Goal: Task Accomplishment & Management: Manage account settings

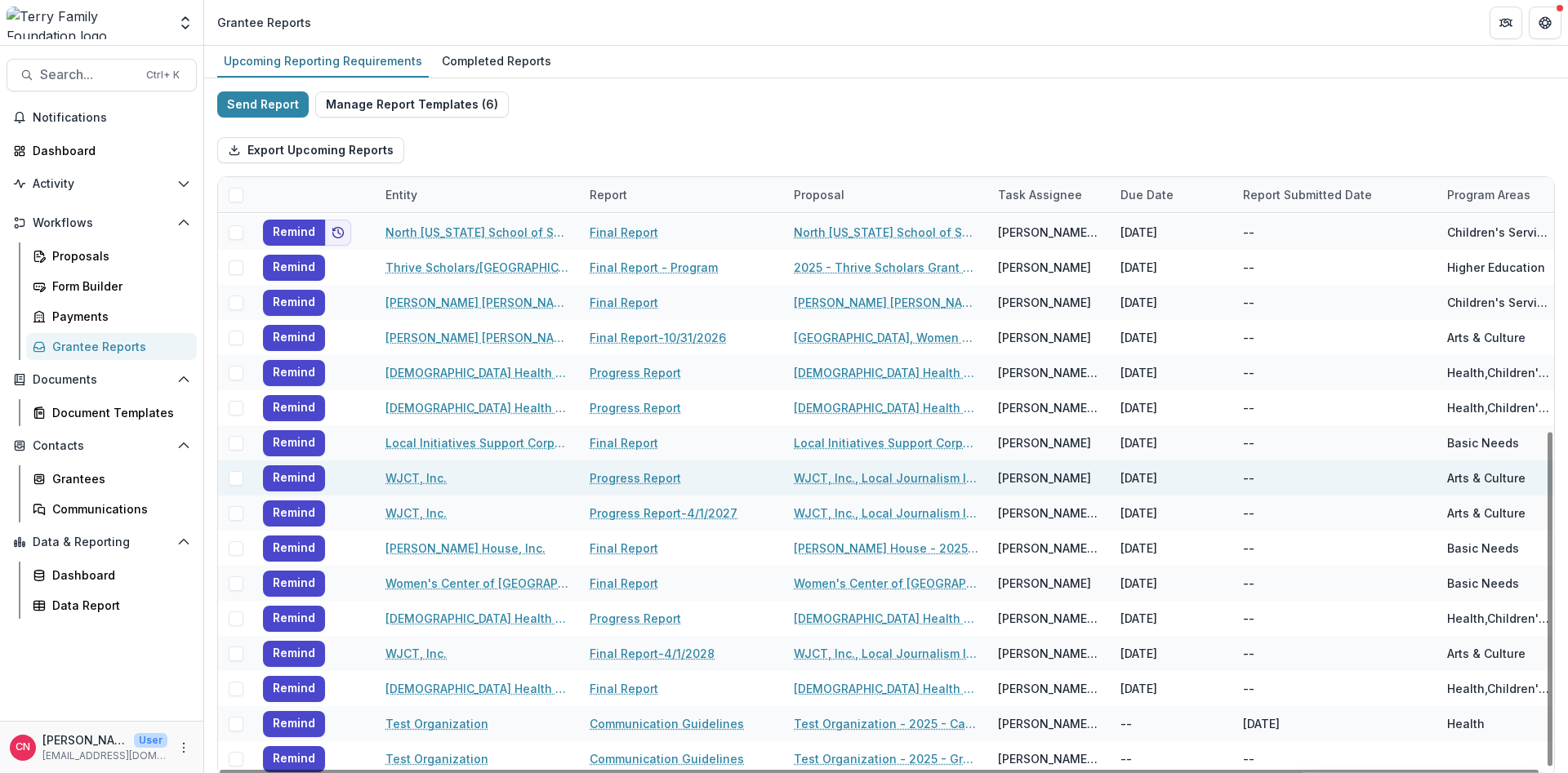
scroll to position [17, 0]
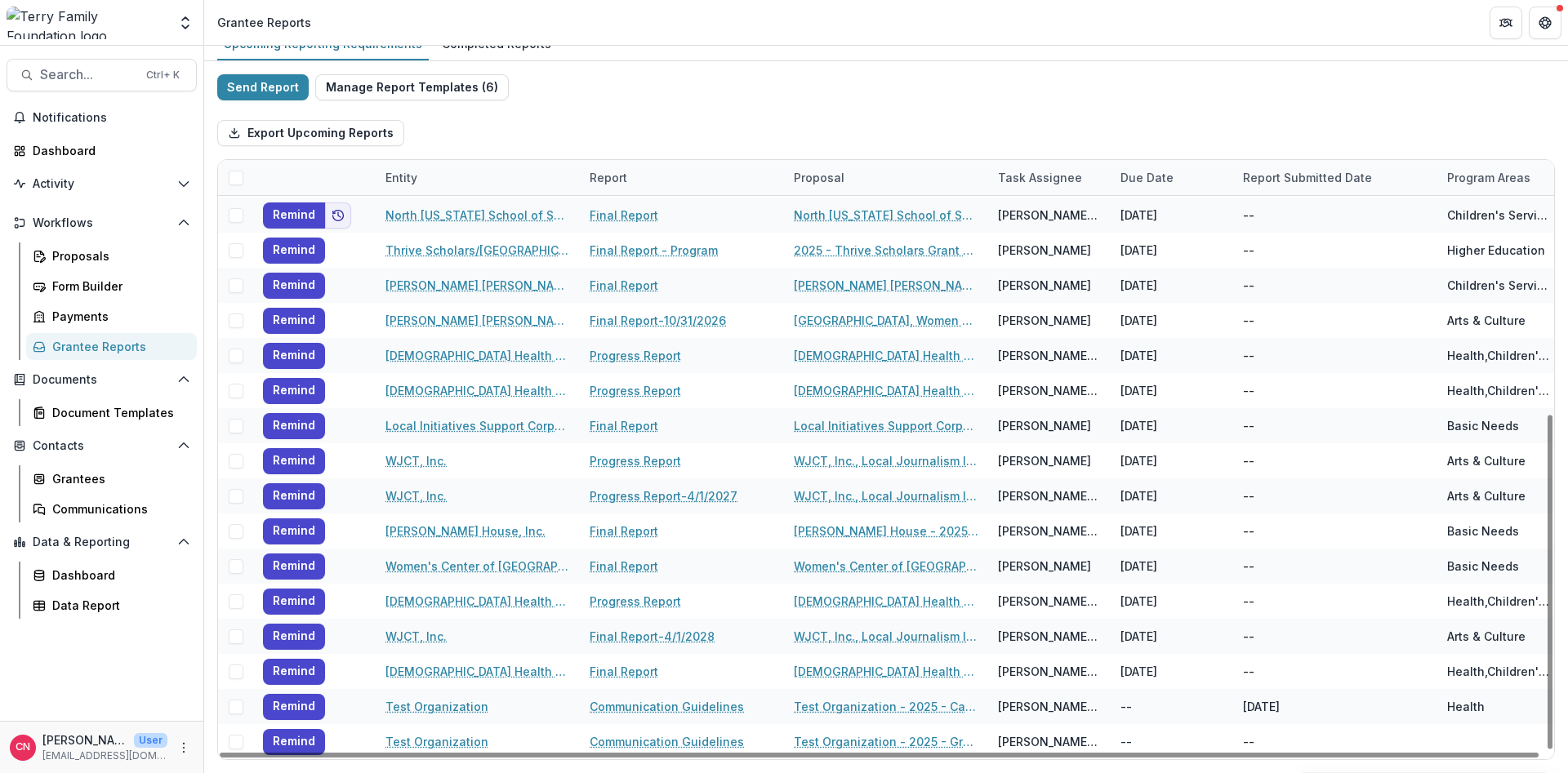
click at [658, 177] on div "Report" at bounding box center [682, 178] width 204 height 35
click at [674, 265] on span "Sort Ascending" at bounding box center [627, 275] width 96 height 20
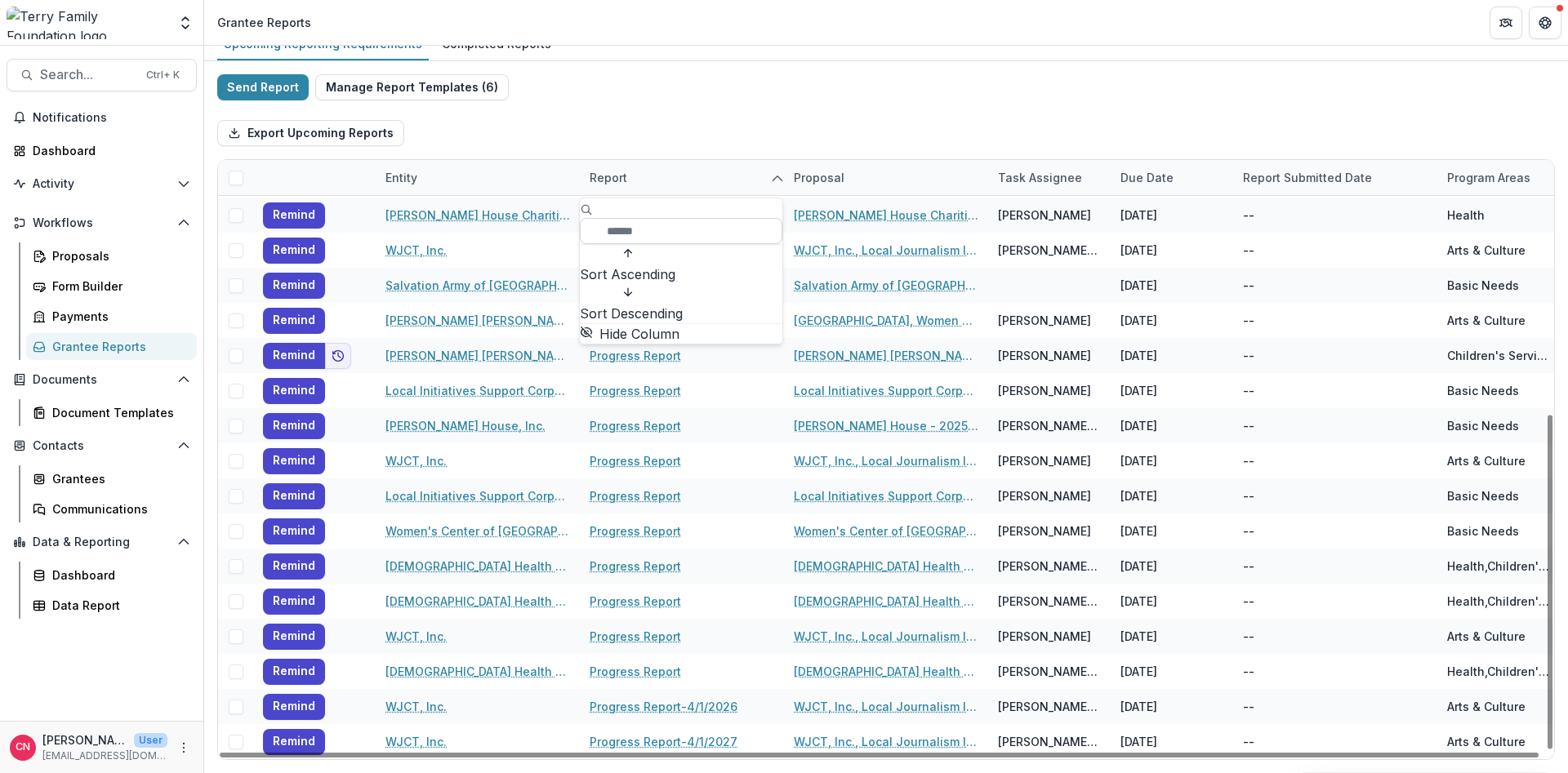
click at [673, 218] on input at bounding box center [681, 231] width 203 height 26
click at [719, 167] on div "Report" at bounding box center [682, 178] width 204 height 35
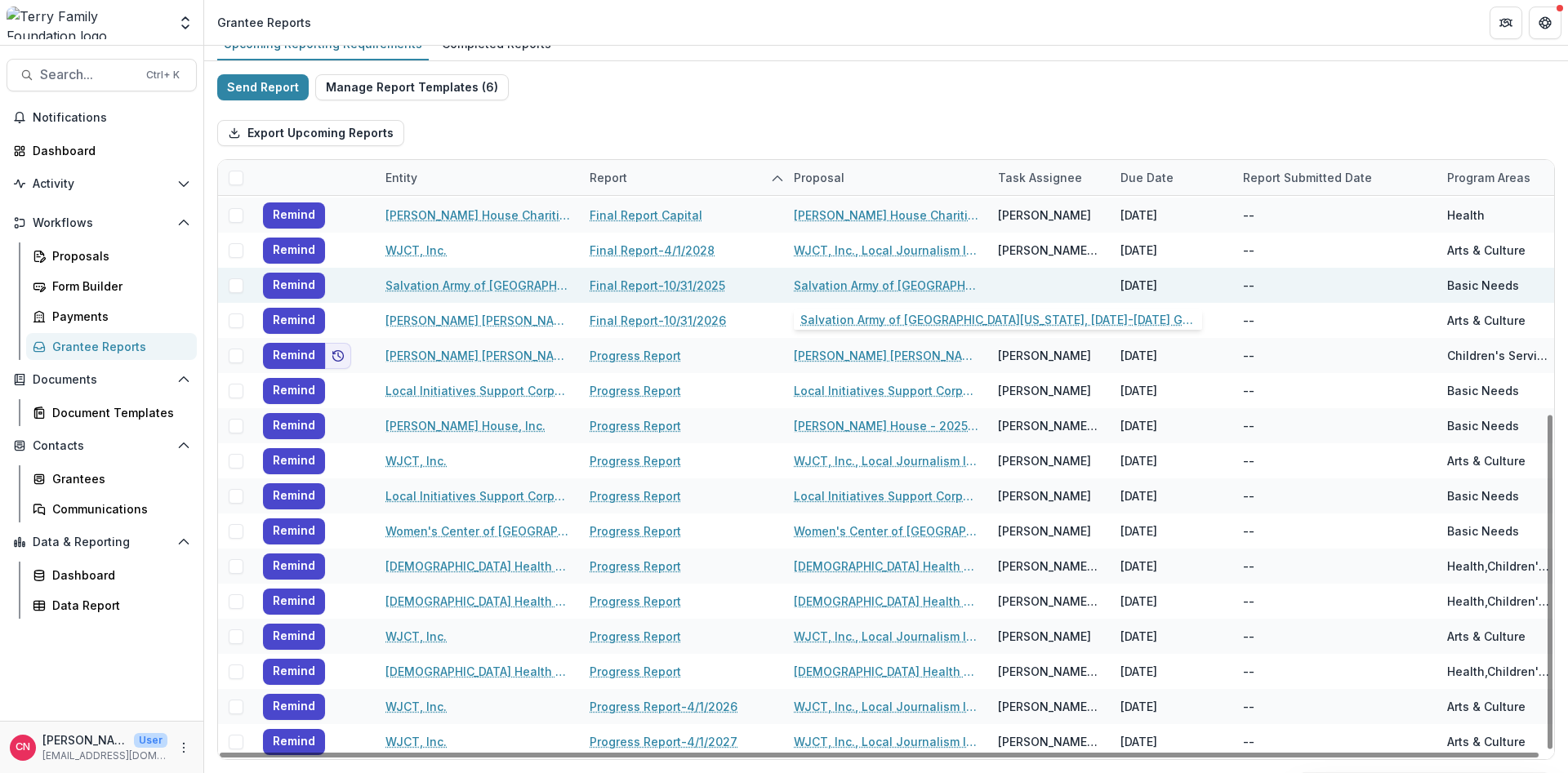
click at [841, 278] on link "Salvation Army of [GEOGRAPHIC_DATA][US_STATE], [DATE]-[DATE] General Program Su…" at bounding box center [886, 285] width 184 height 17
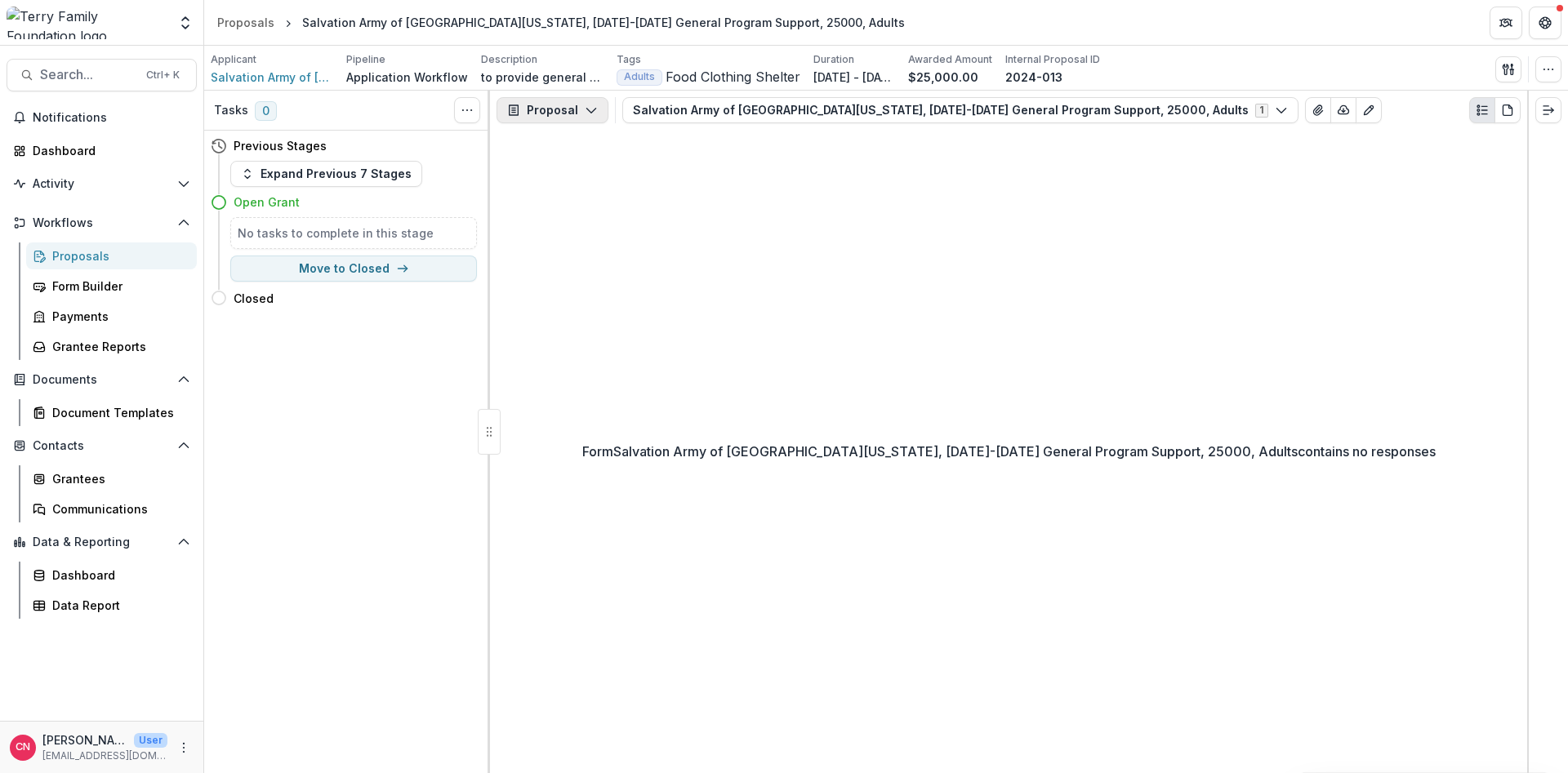
click at [587, 102] on button "Proposal" at bounding box center [552, 110] width 112 height 26
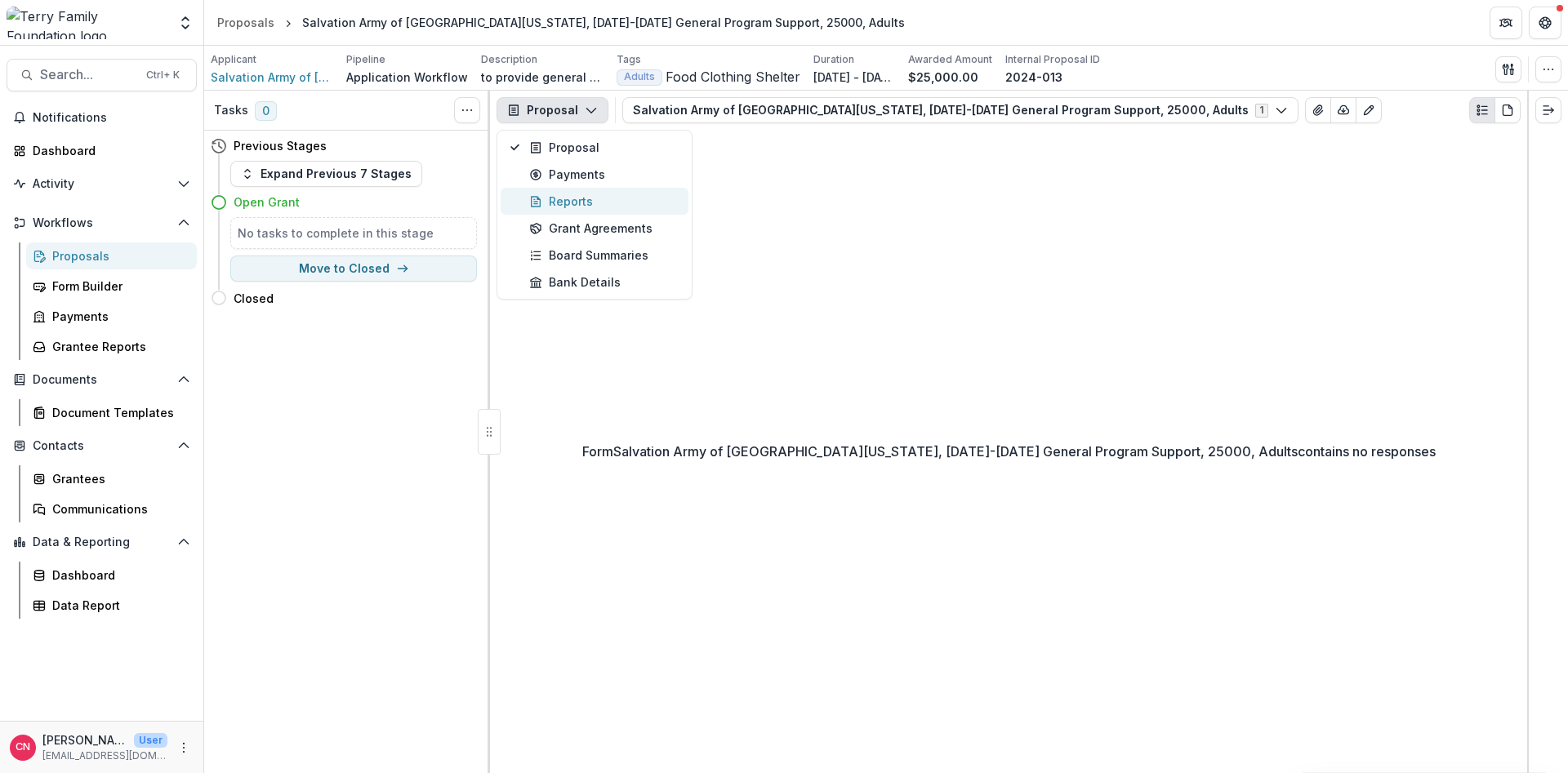
click at [581, 195] on div "Reports" at bounding box center [604, 201] width 149 height 17
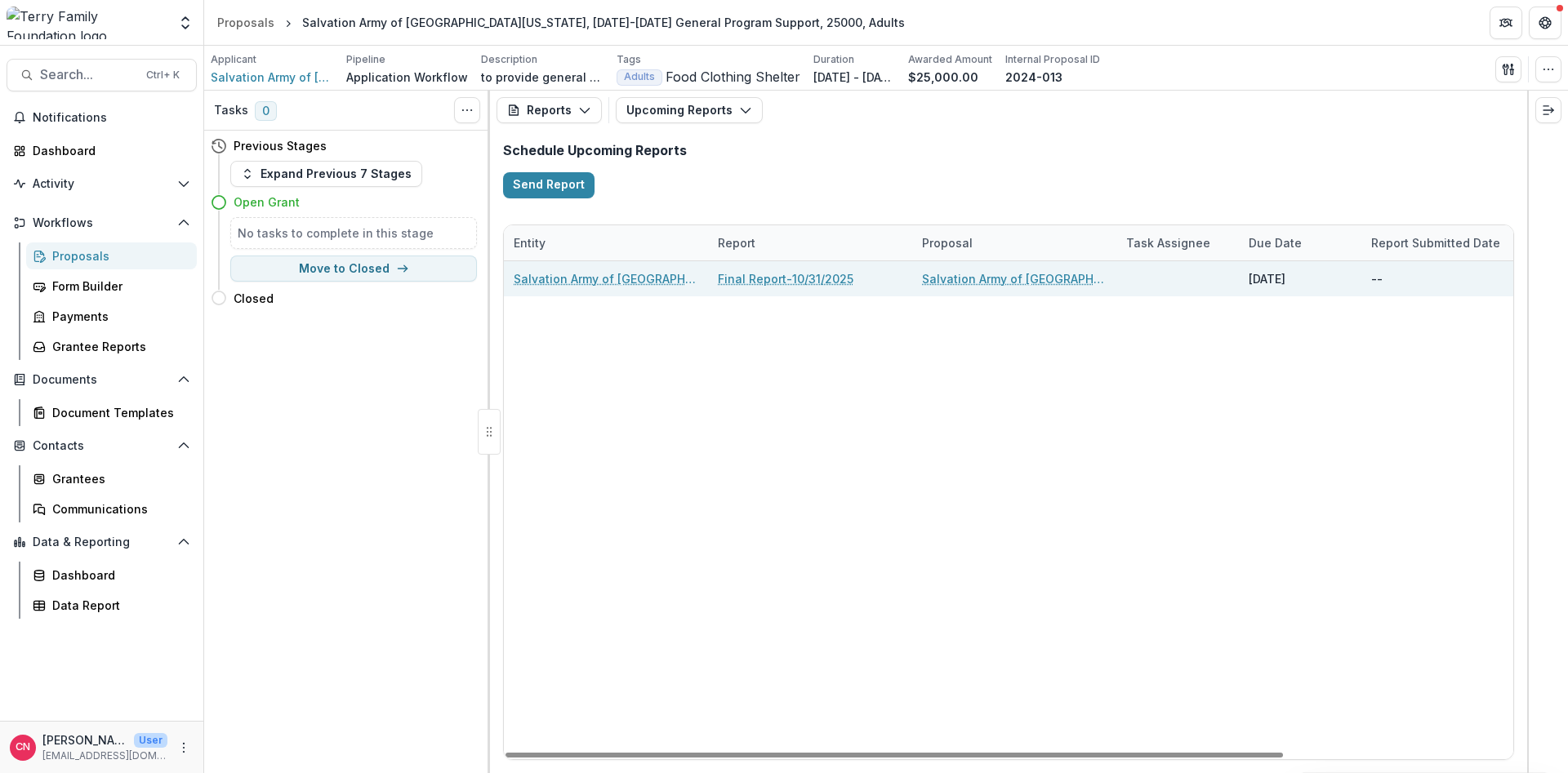
click at [746, 273] on link "Final Report-10/31/2025" at bounding box center [785, 279] width 135 height 17
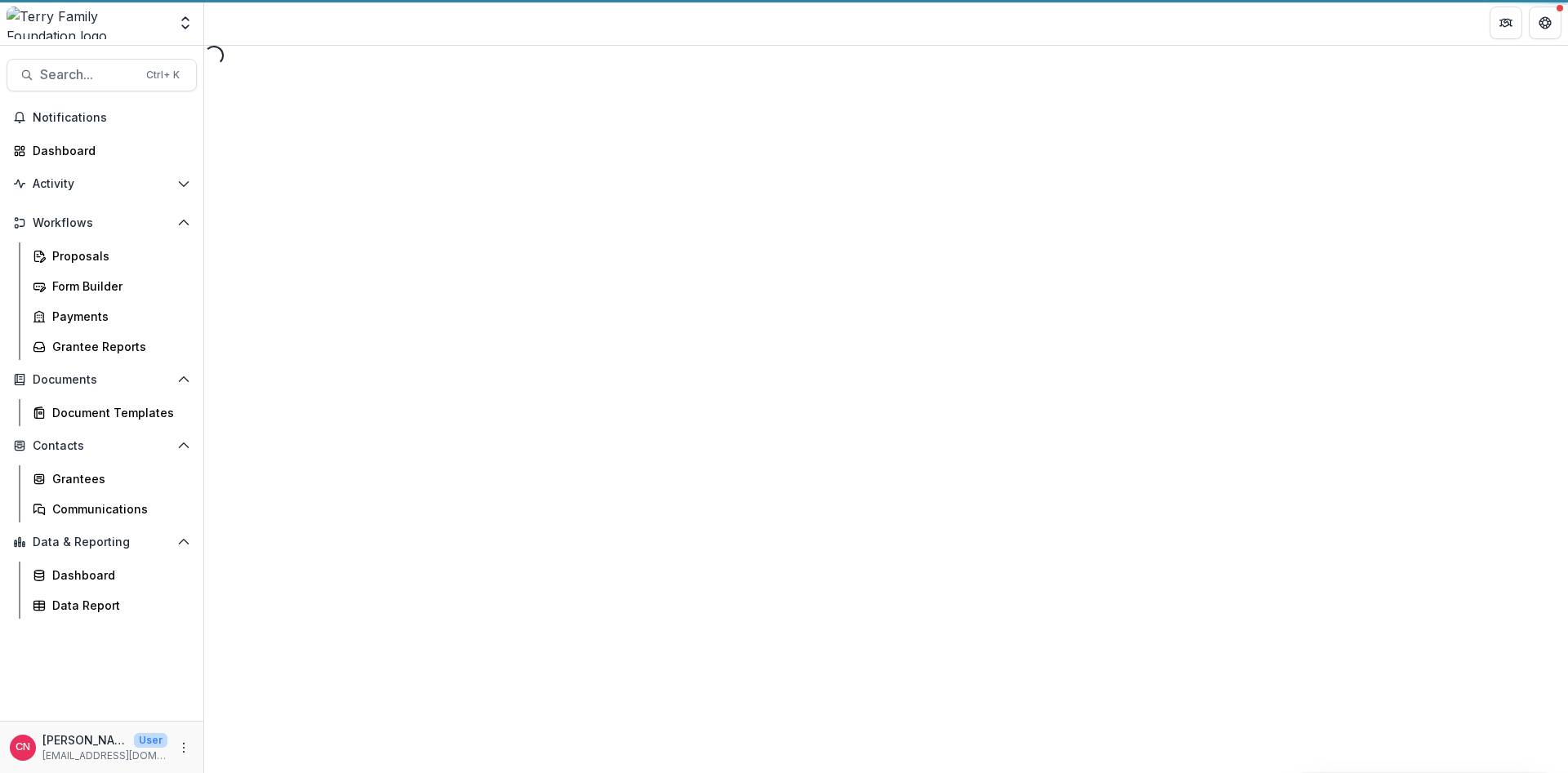
select select "********"
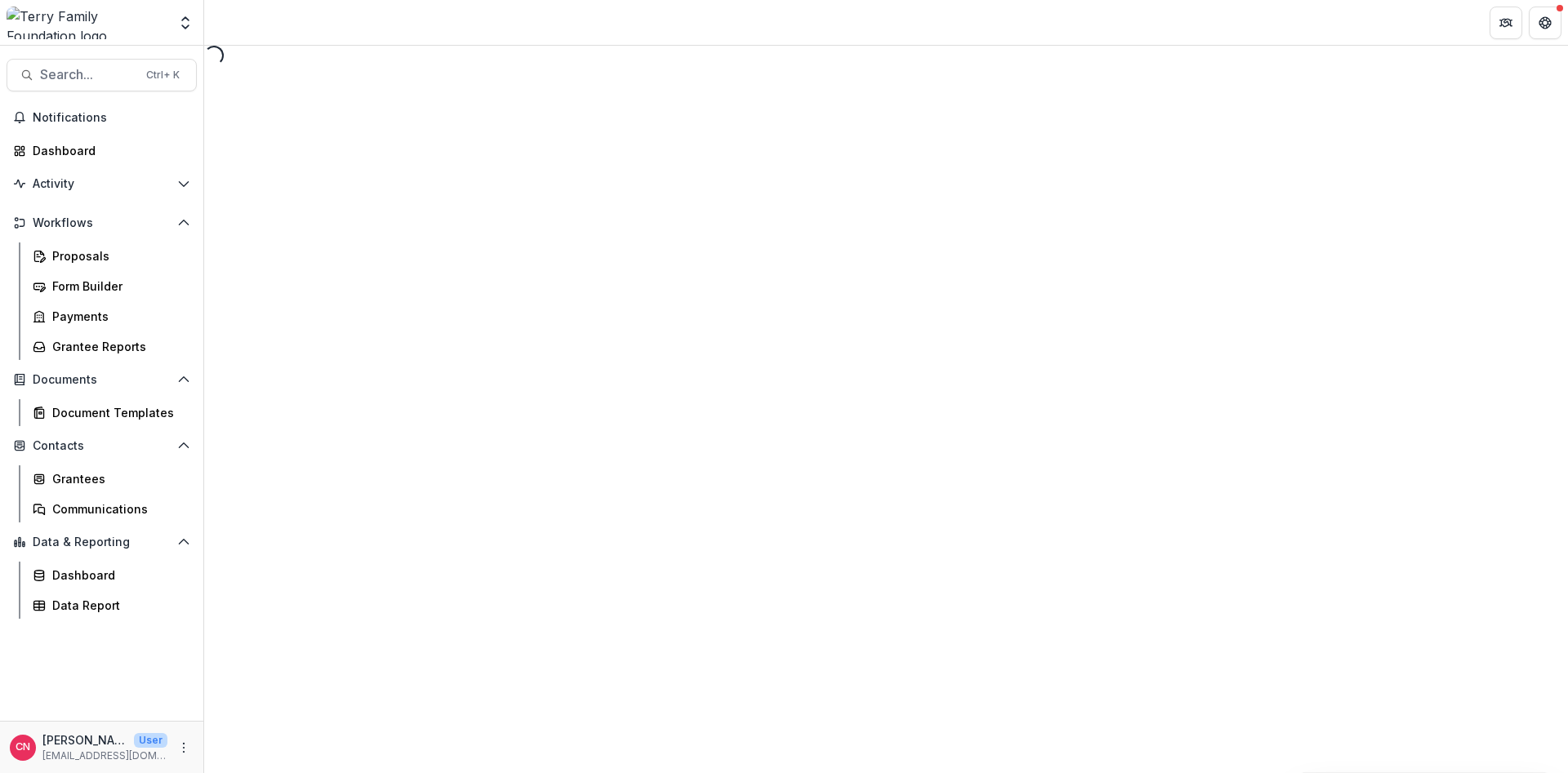
select select "********"
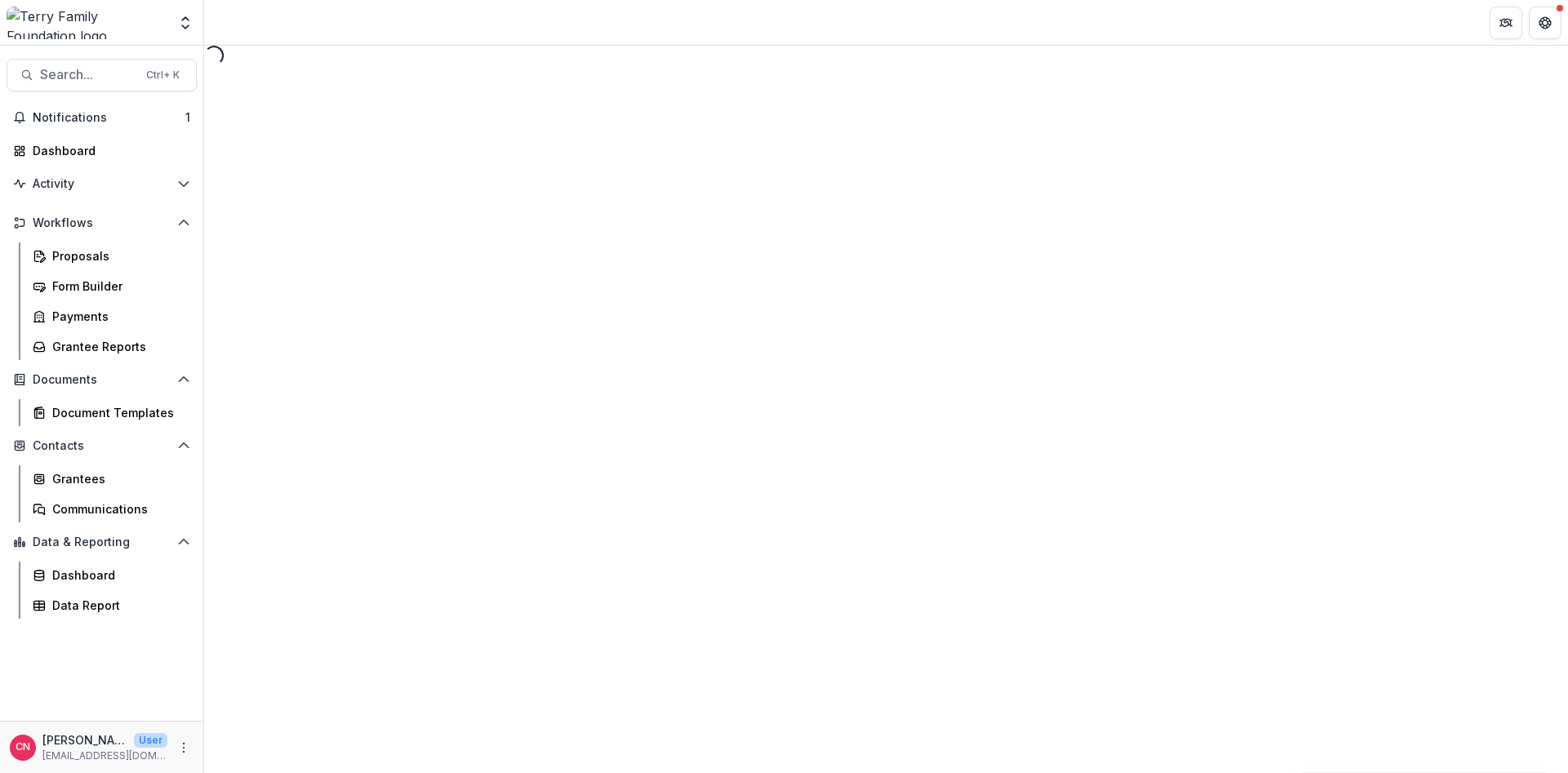
select select "********"
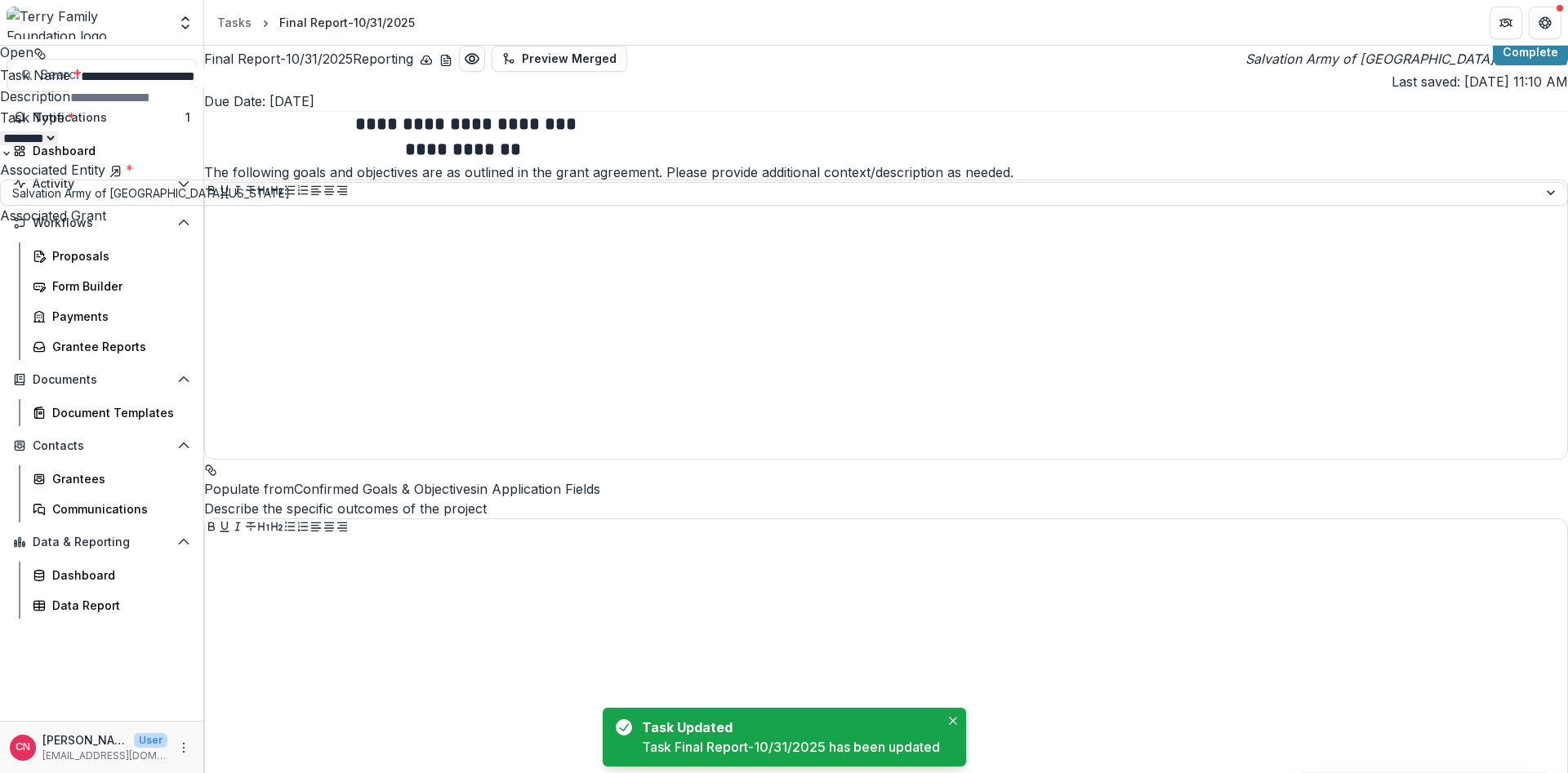
click at [87, 772] on div "**********" at bounding box center [784, 773] width 1568 height 0
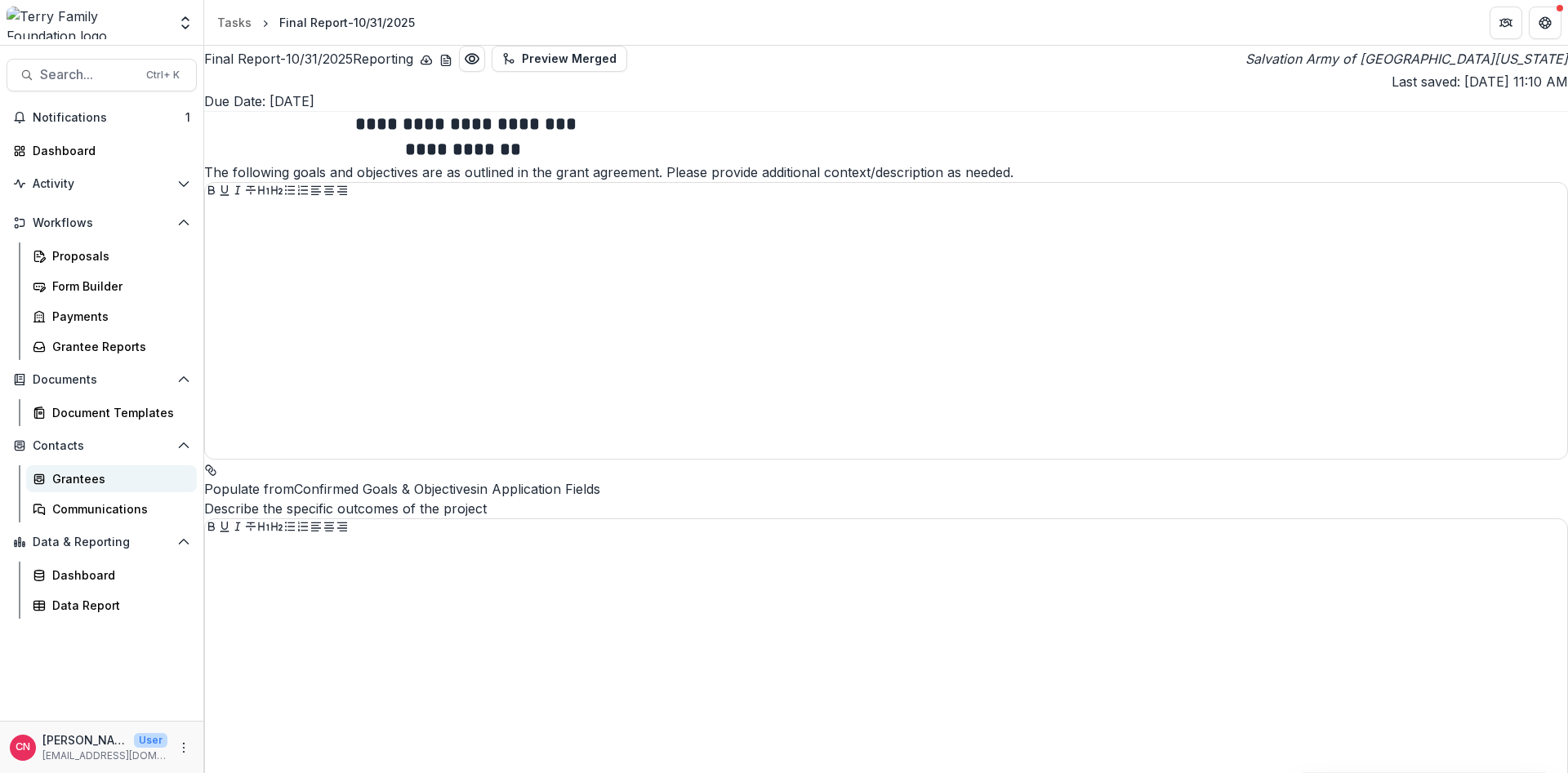
click at [87, 476] on div "Grantees" at bounding box center [118, 478] width 131 height 17
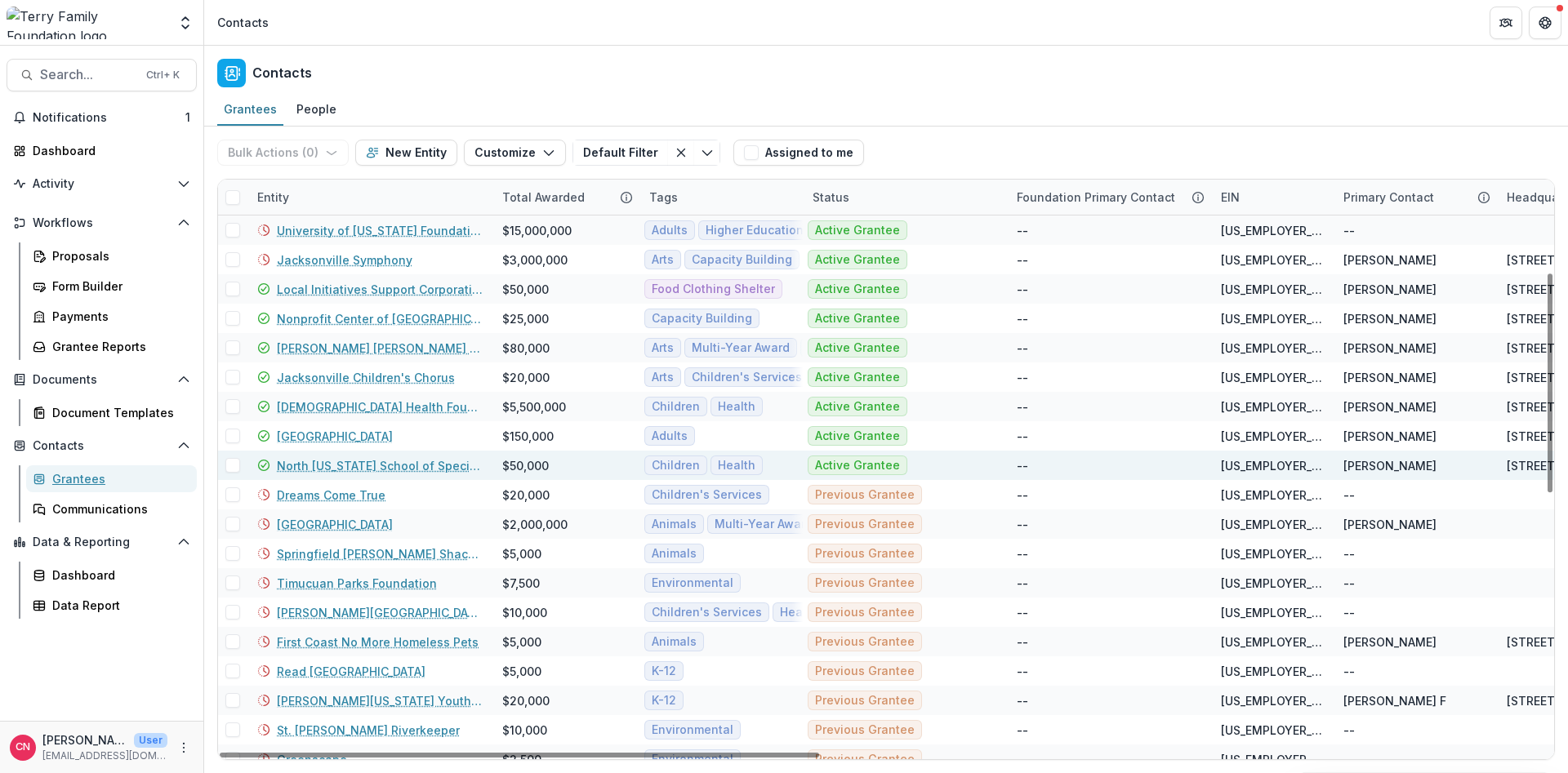
scroll to position [240, 0]
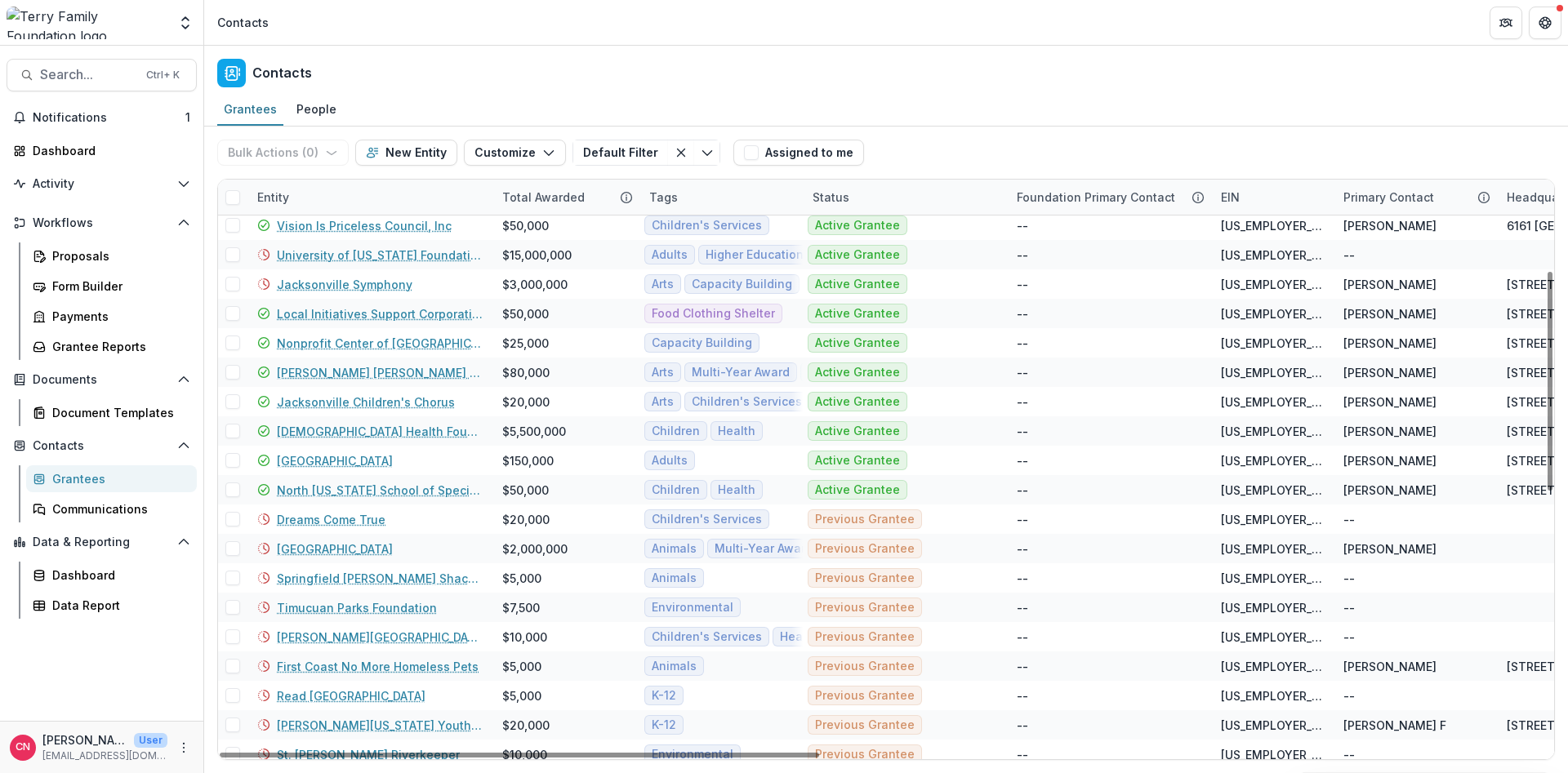
click at [394, 185] on div "Entity" at bounding box center [370, 197] width 245 height 35
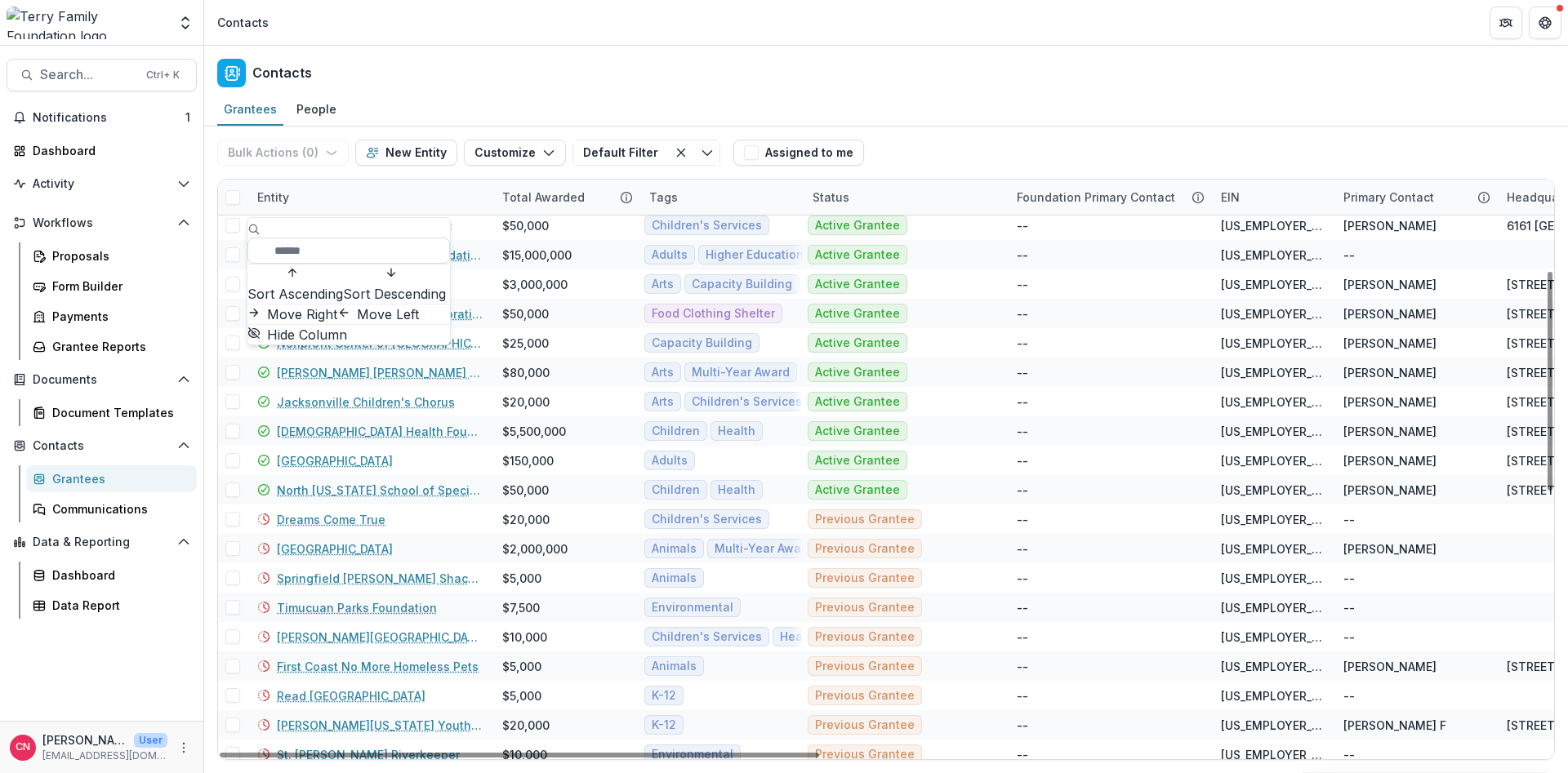
click at [327, 284] on span "Sort Ascending" at bounding box center [295, 294] width 96 height 20
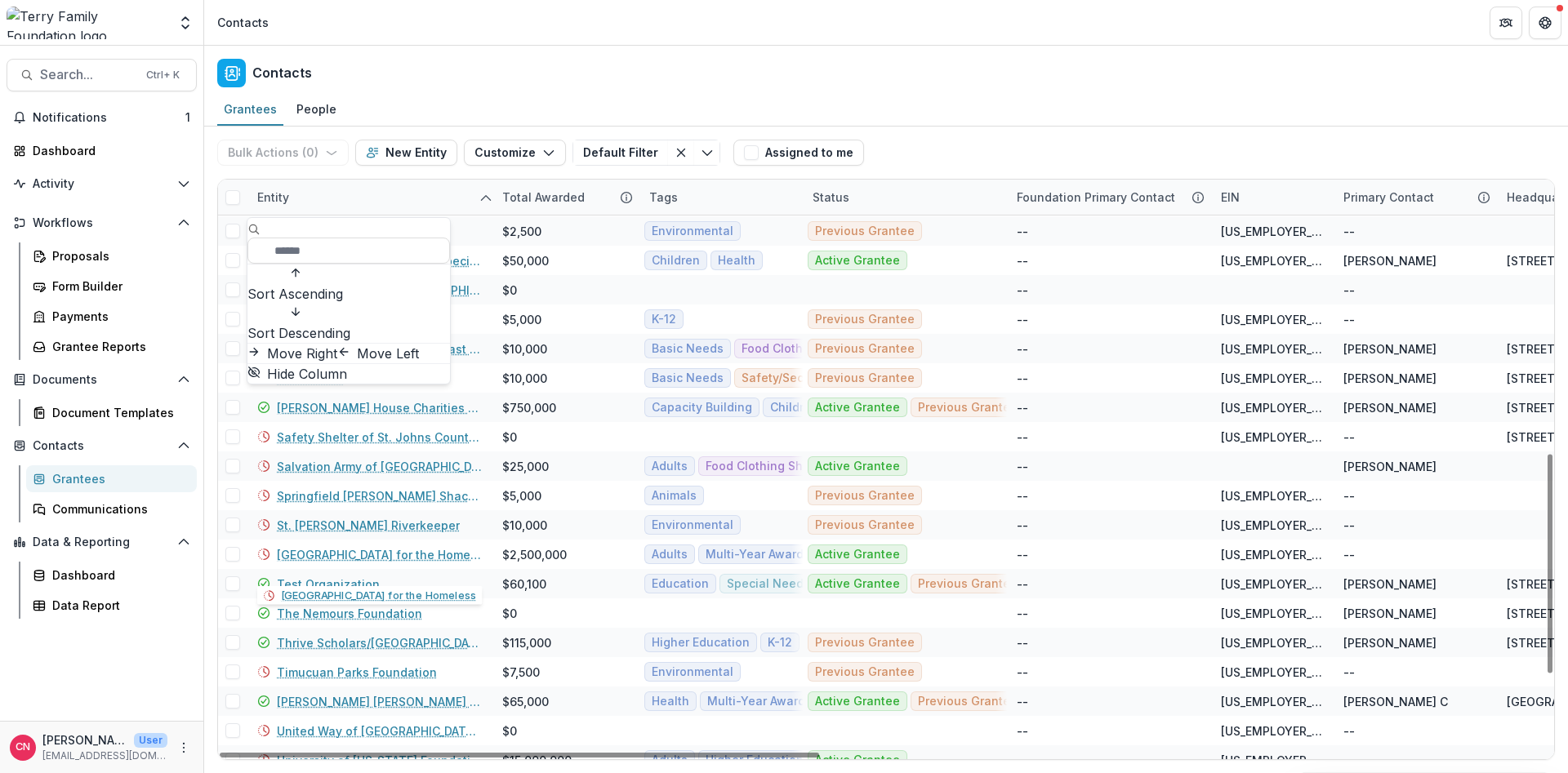
scroll to position [722, 0]
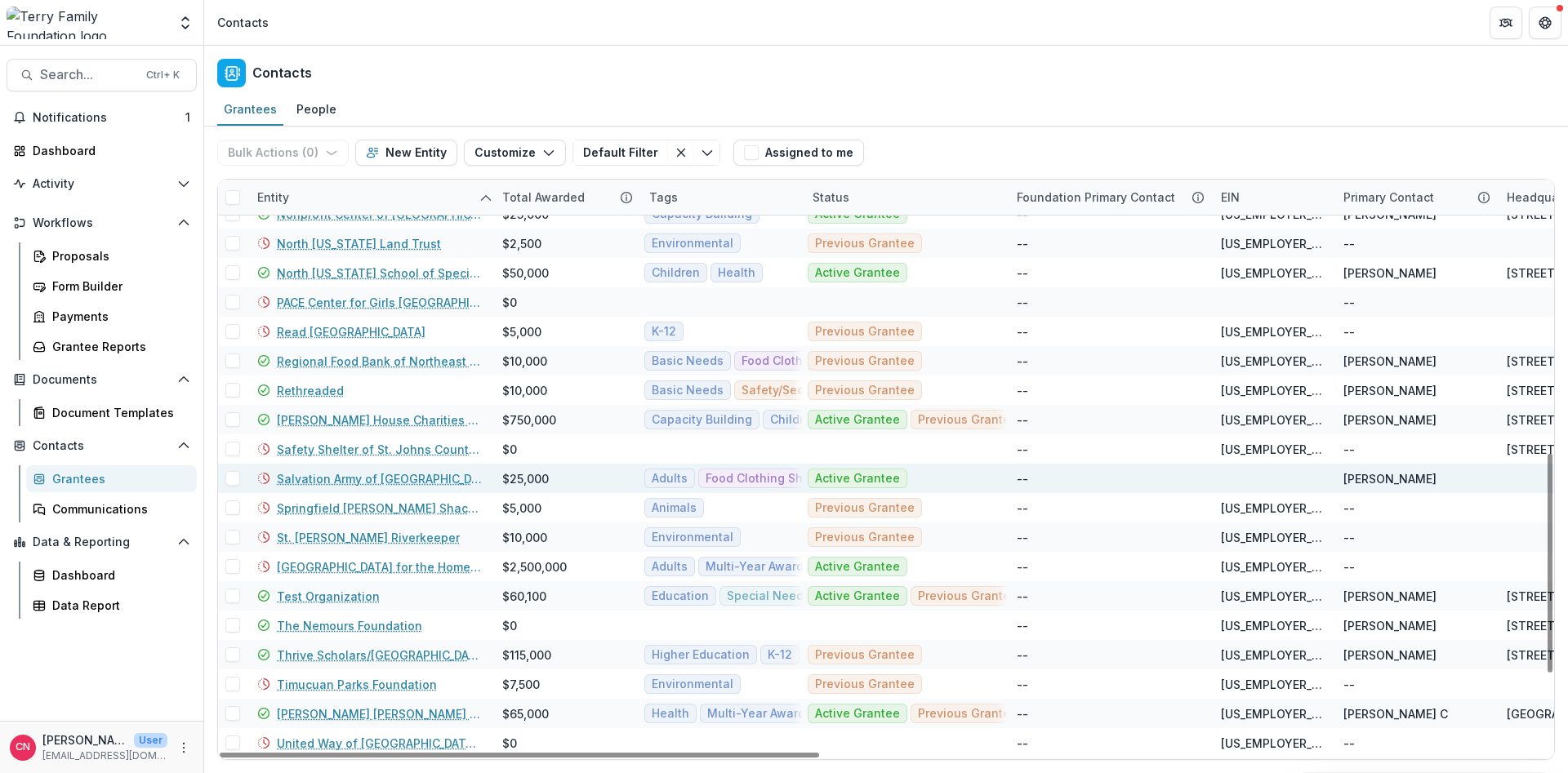
click at [341, 478] on link "Salvation Army of [GEOGRAPHIC_DATA][US_STATE]" at bounding box center [380, 478] width 206 height 17
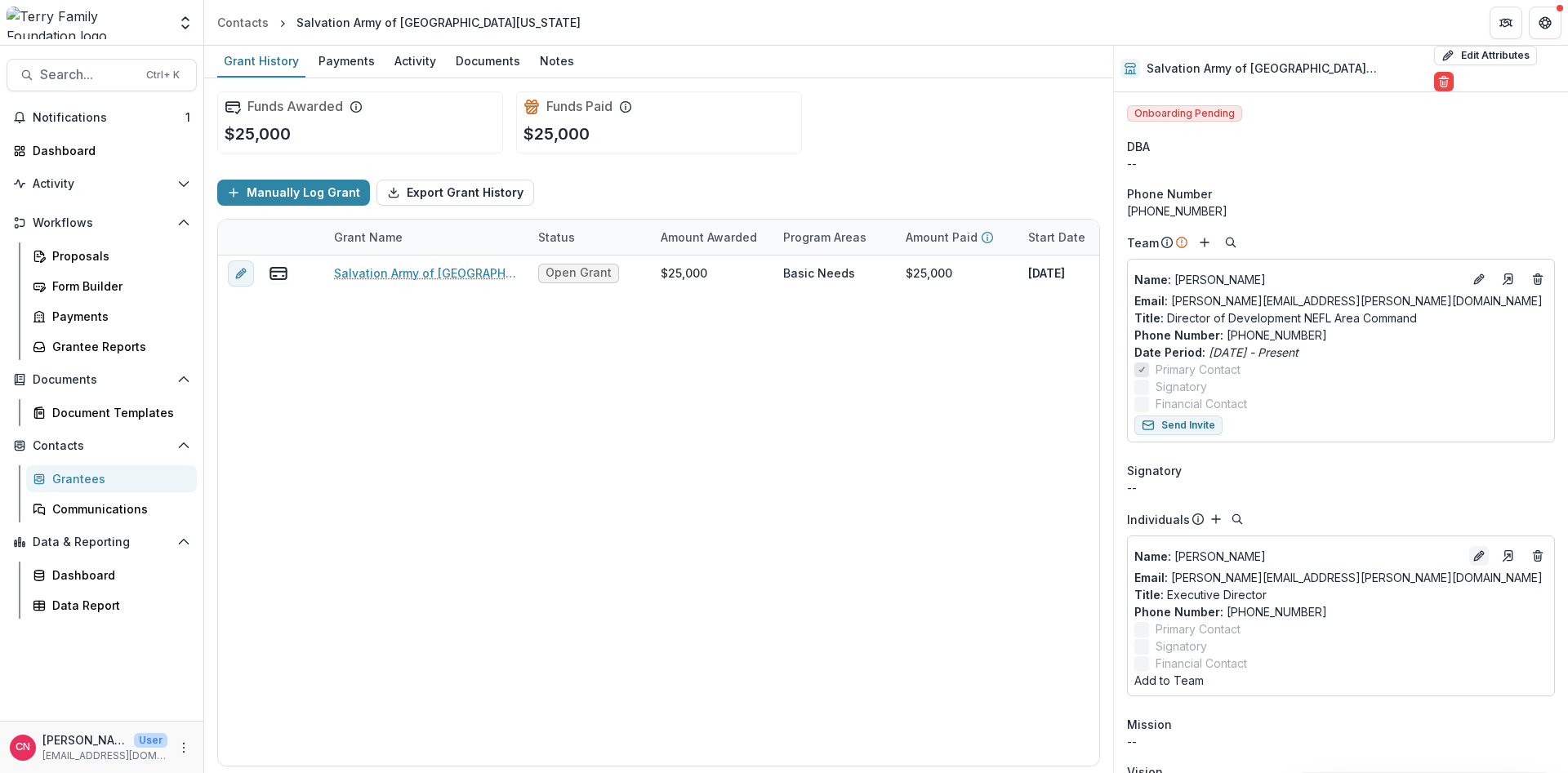
click at [1478, 550] on icon "Edit" at bounding box center [1479, 556] width 13 height 13
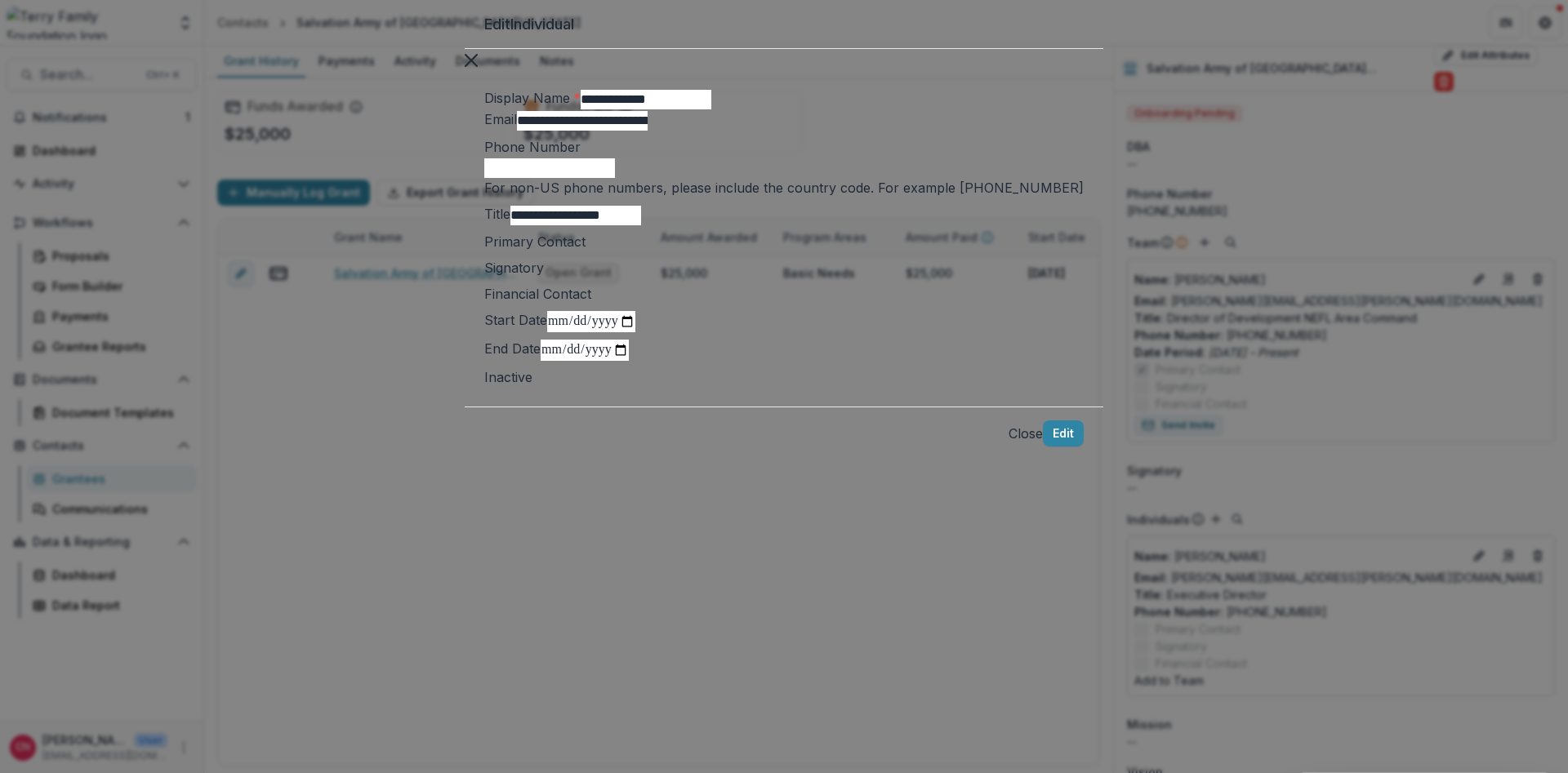
click at [544, 276] on span at bounding box center [544, 268] width 0 height 17
click at [615, 178] on input "Phone Number" at bounding box center [549, 169] width 130 height 20
type input "**********"
click at [1043, 447] on button "Edit" at bounding box center [1063, 433] width 41 height 26
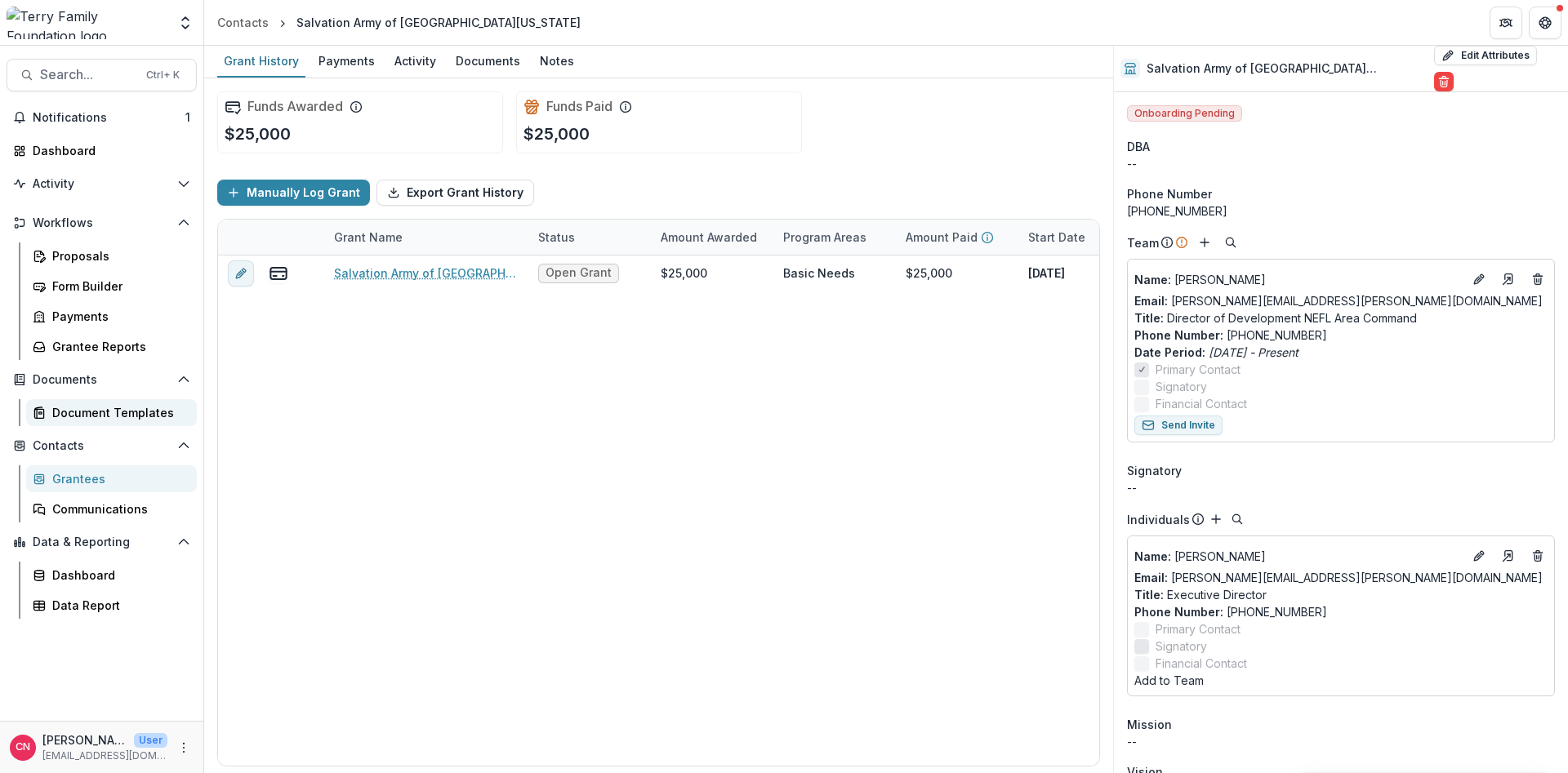
click at [74, 411] on div "Document Templates" at bounding box center [118, 413] width 131 height 17
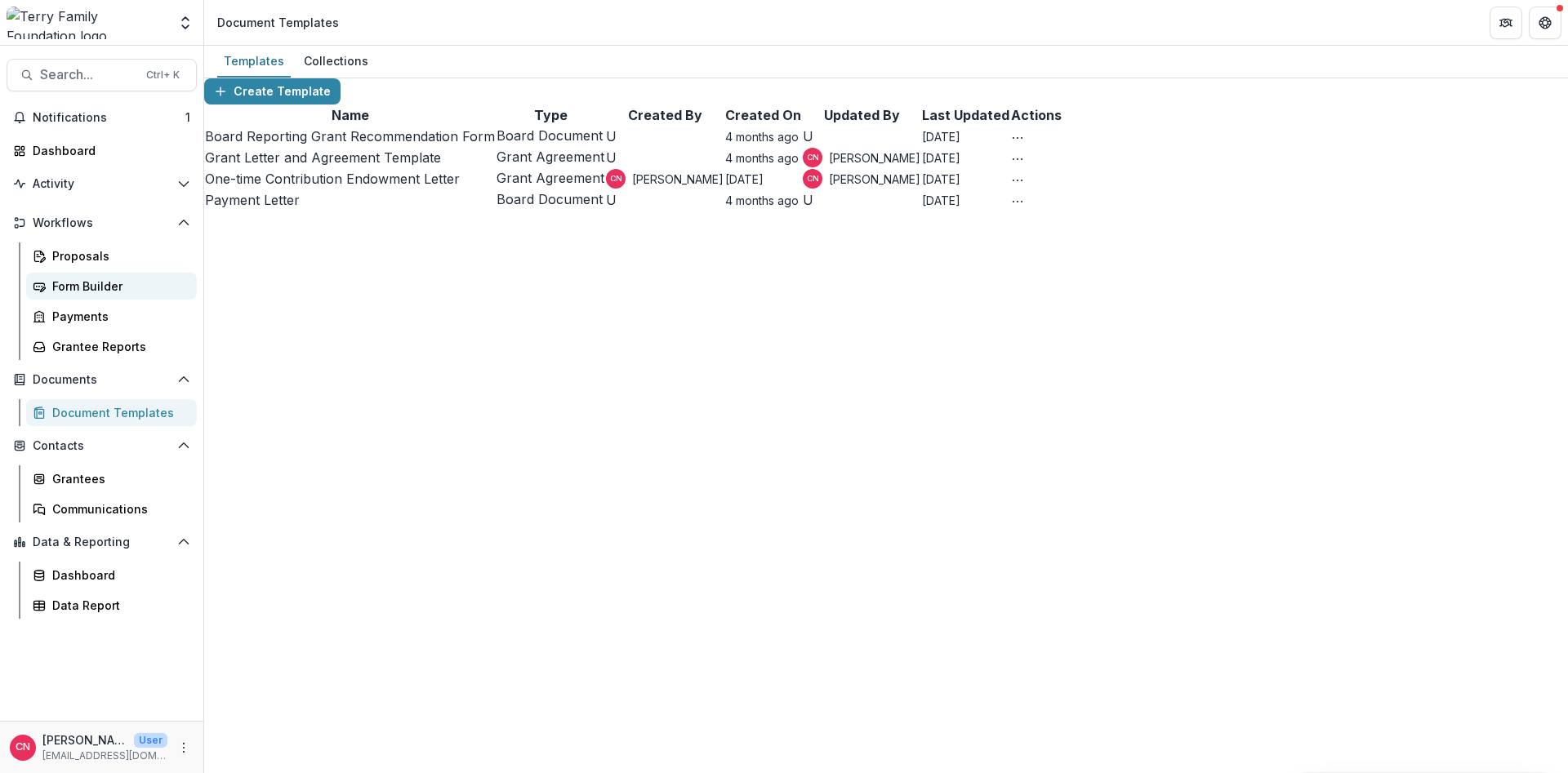
click at [100, 276] on link "Form Builder" at bounding box center [111, 286] width 171 height 27
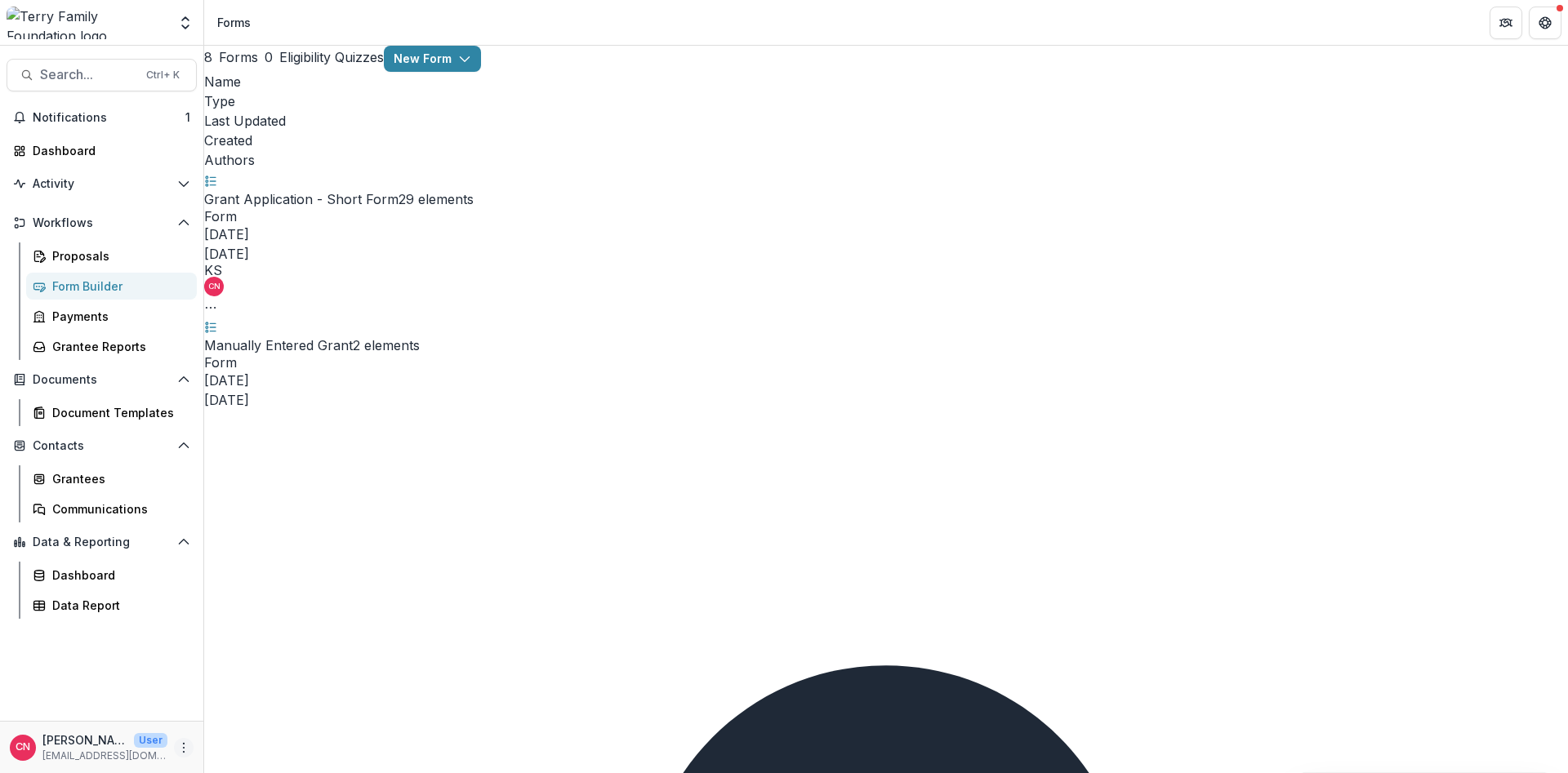
click at [184, 744] on circle "More" at bounding box center [184, 743] width 1 height 1
click at [260, 712] on link "User Settings" at bounding box center [292, 713] width 174 height 27
select select "**********"
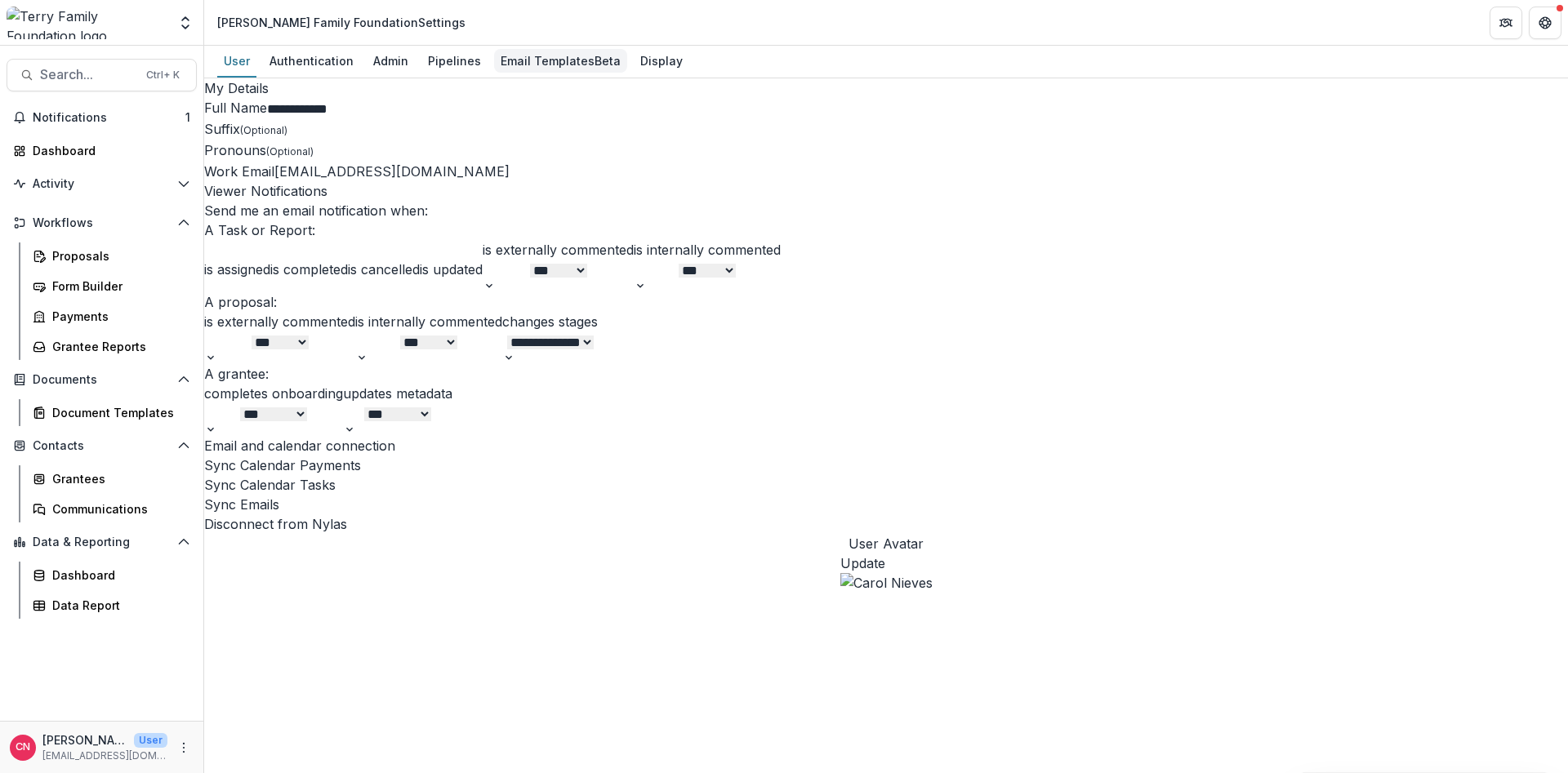
click at [538, 47] on link "Email Templates Beta" at bounding box center [561, 61] width 133 height 32
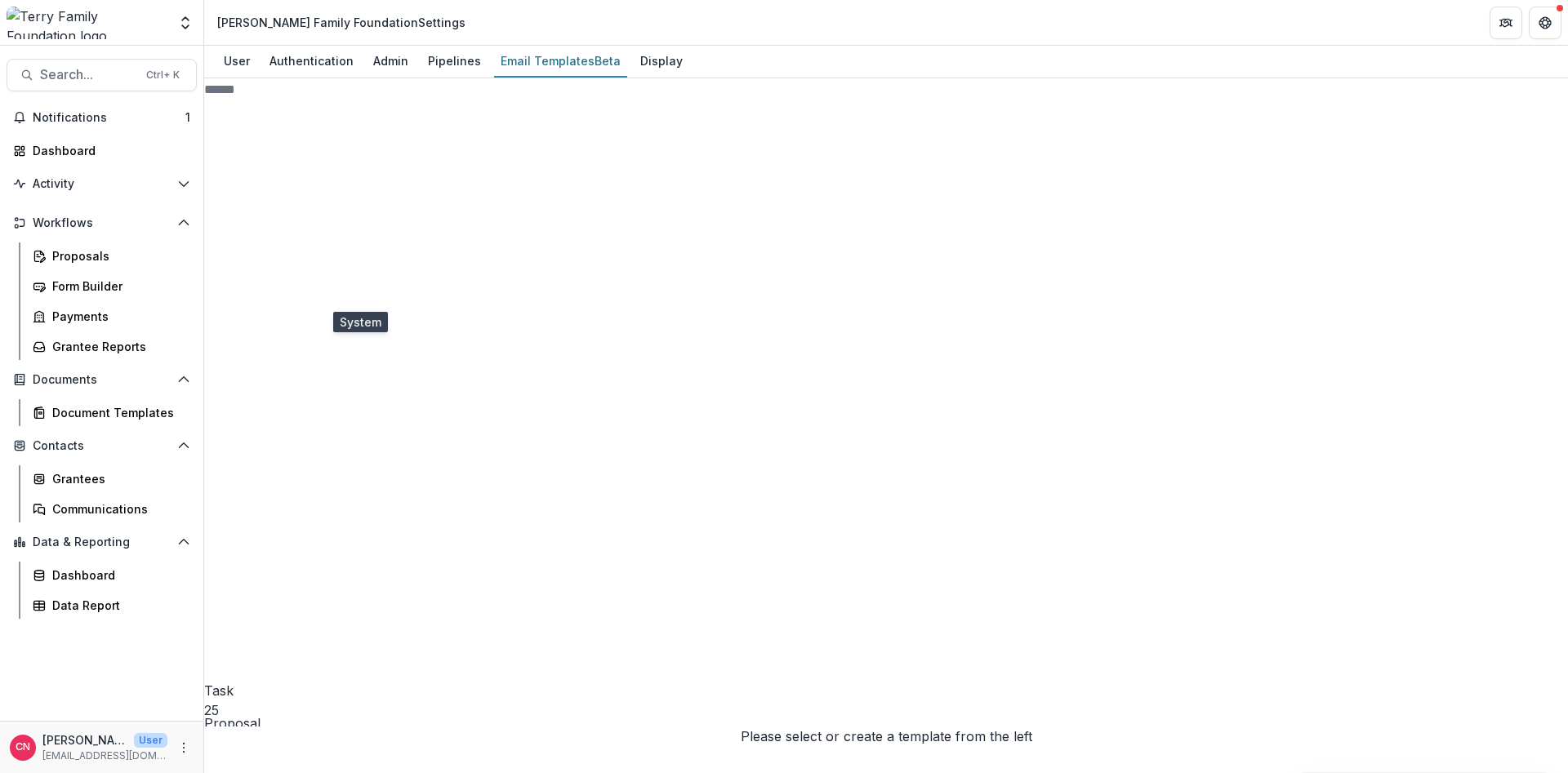
click at [297, 292] on span "System 12" at bounding box center [346, 547] width 284 height 608
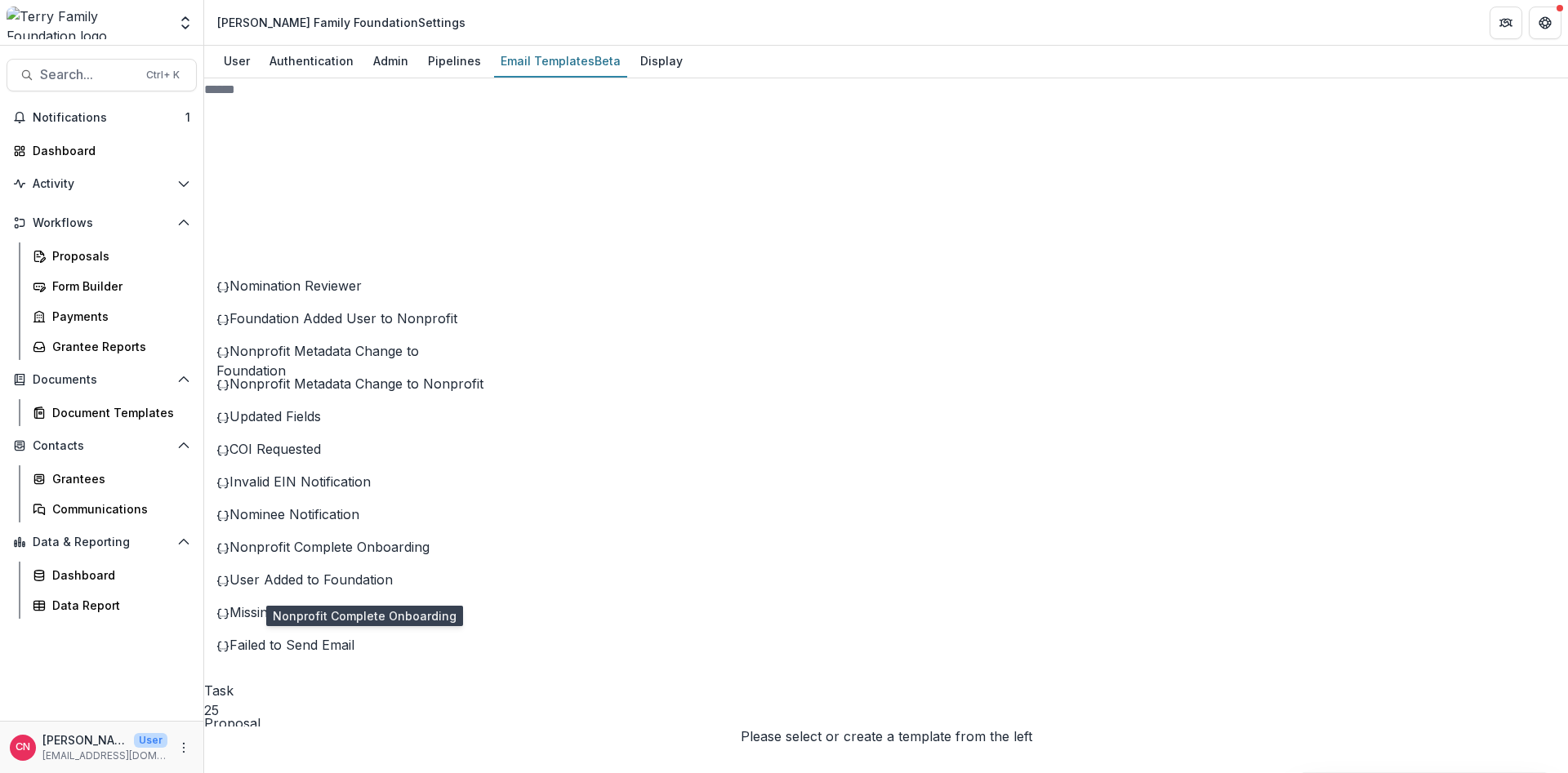
click at [350, 555] on span "Nonprofit Complete Onboarding" at bounding box center [329, 547] width 200 height 17
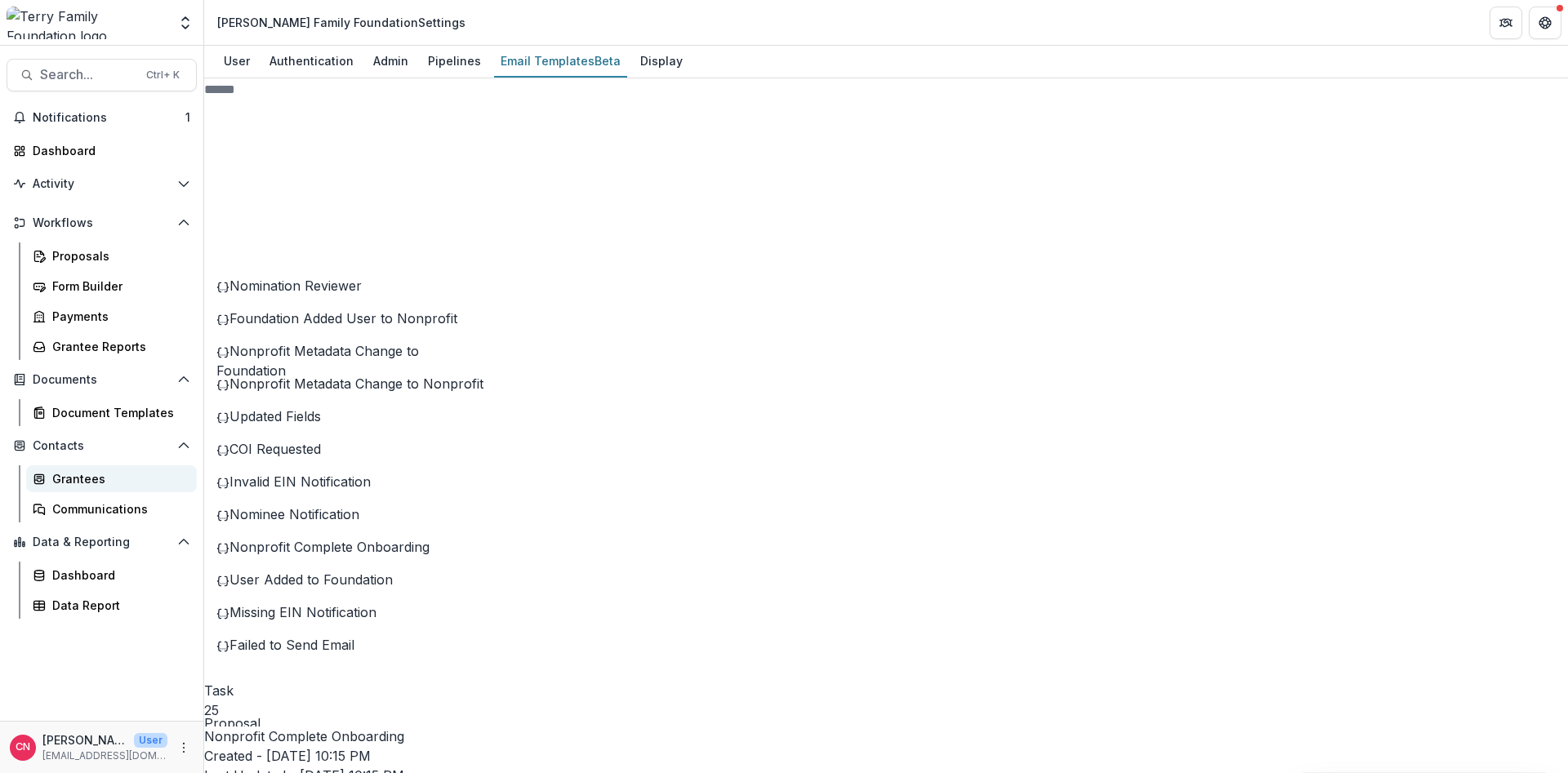
click at [71, 472] on div "Grantees" at bounding box center [118, 478] width 131 height 17
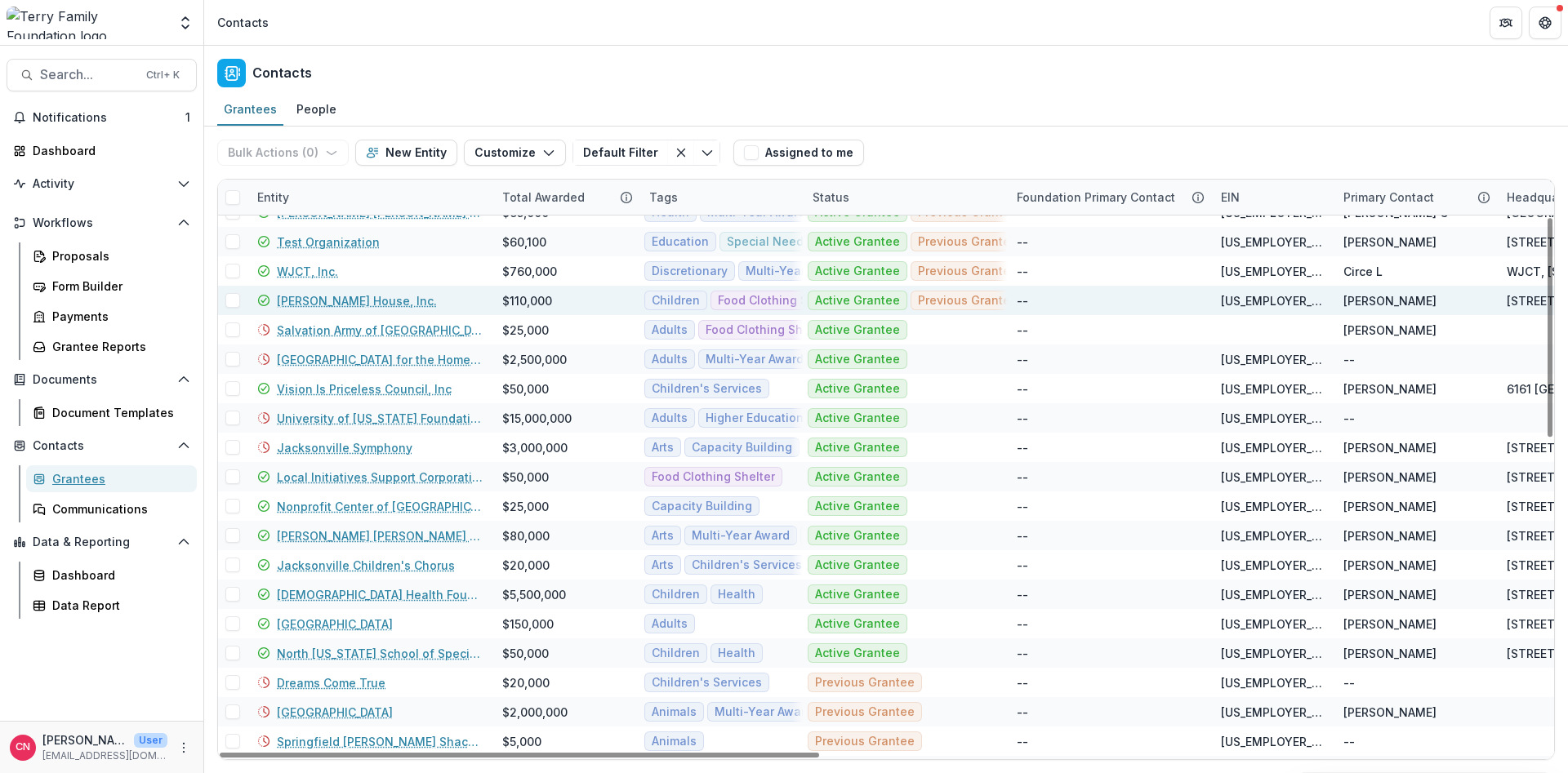
scroll to position [98, 0]
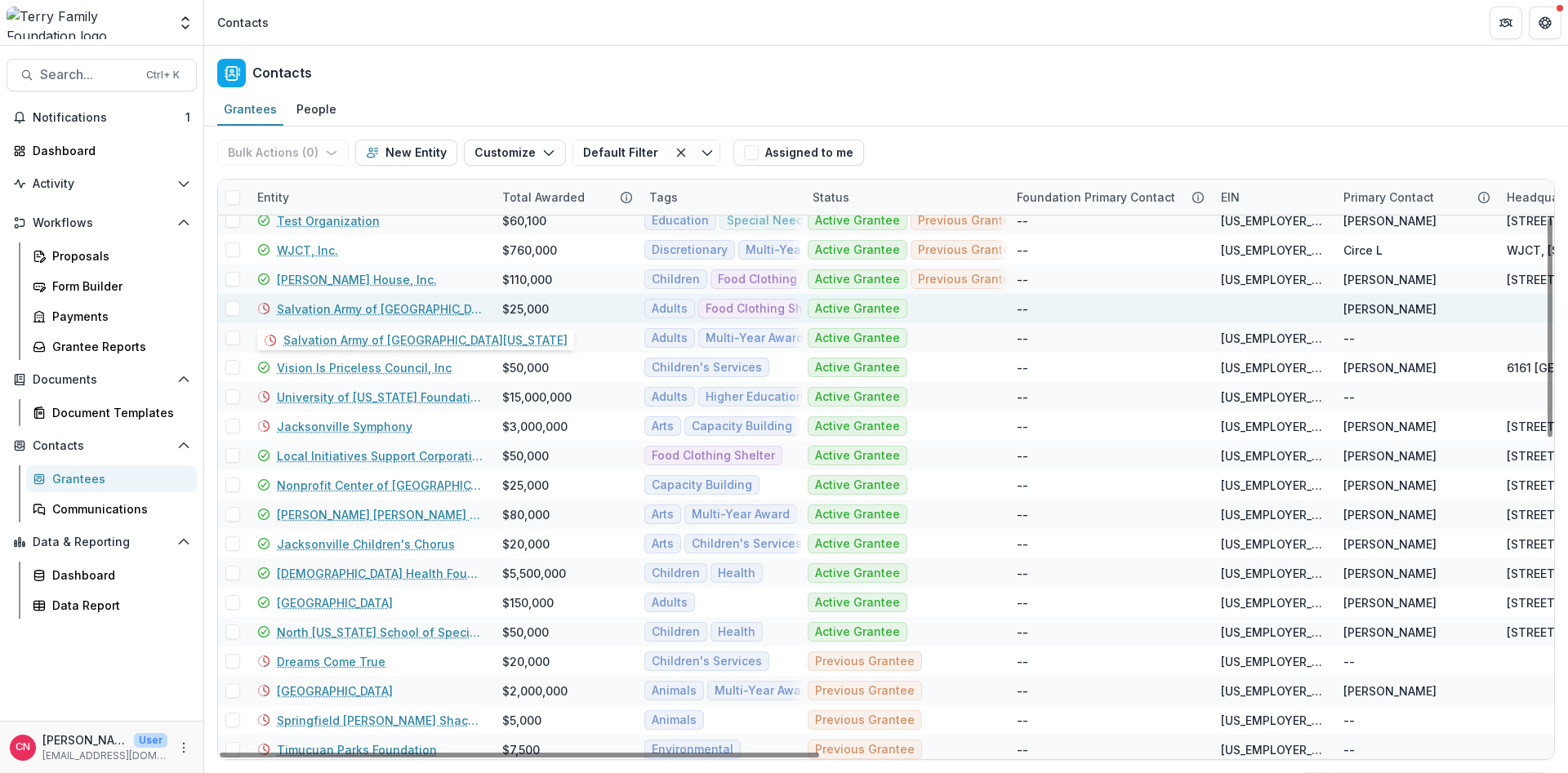
click at [334, 306] on link "Salvation Army of [GEOGRAPHIC_DATA][US_STATE]" at bounding box center [380, 309] width 206 height 17
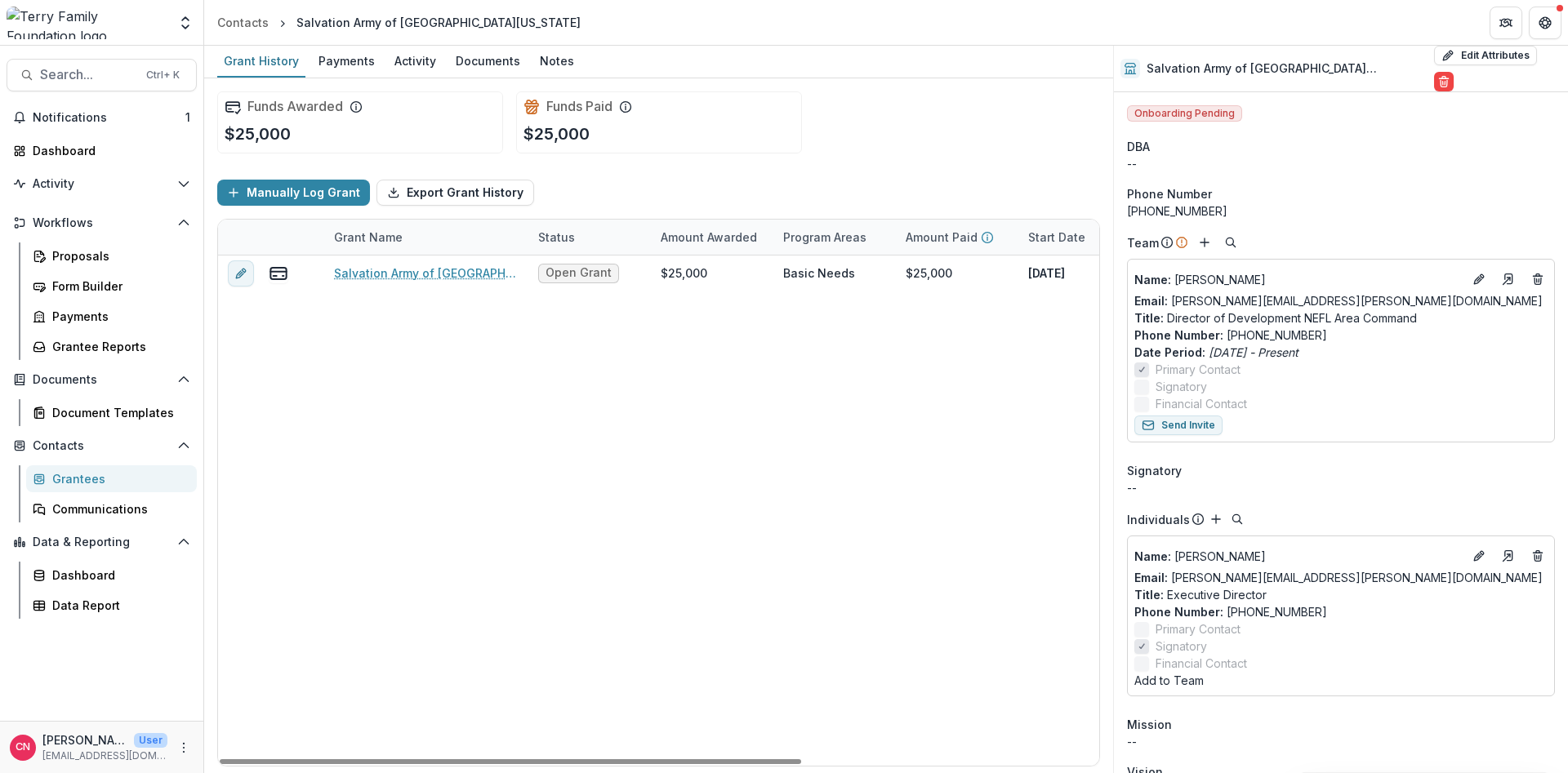
click at [85, 475] on div "Grantees" at bounding box center [118, 478] width 131 height 17
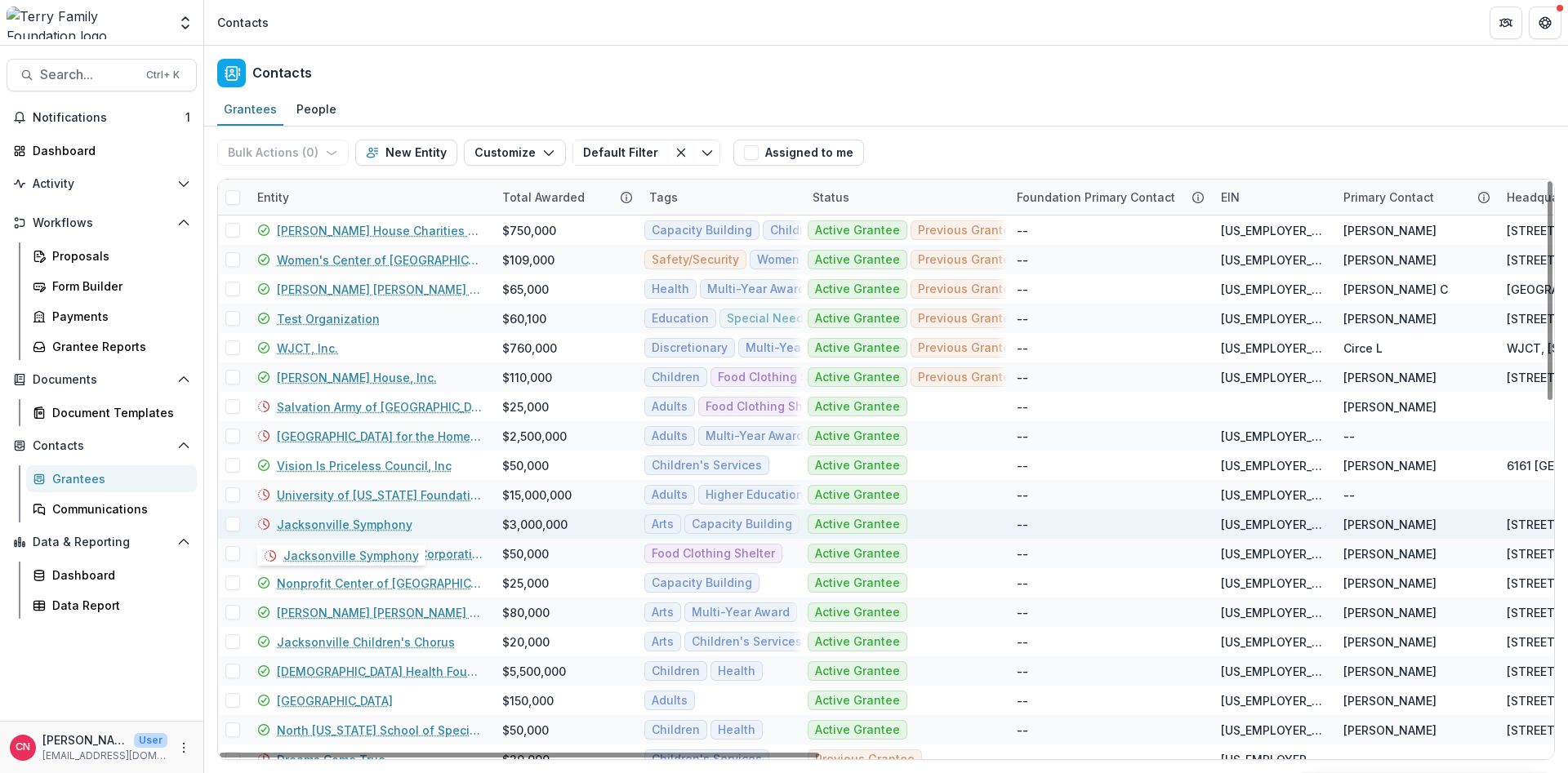
click at [378, 521] on link "Jacksonville Symphony" at bounding box center [344, 525] width 135 height 17
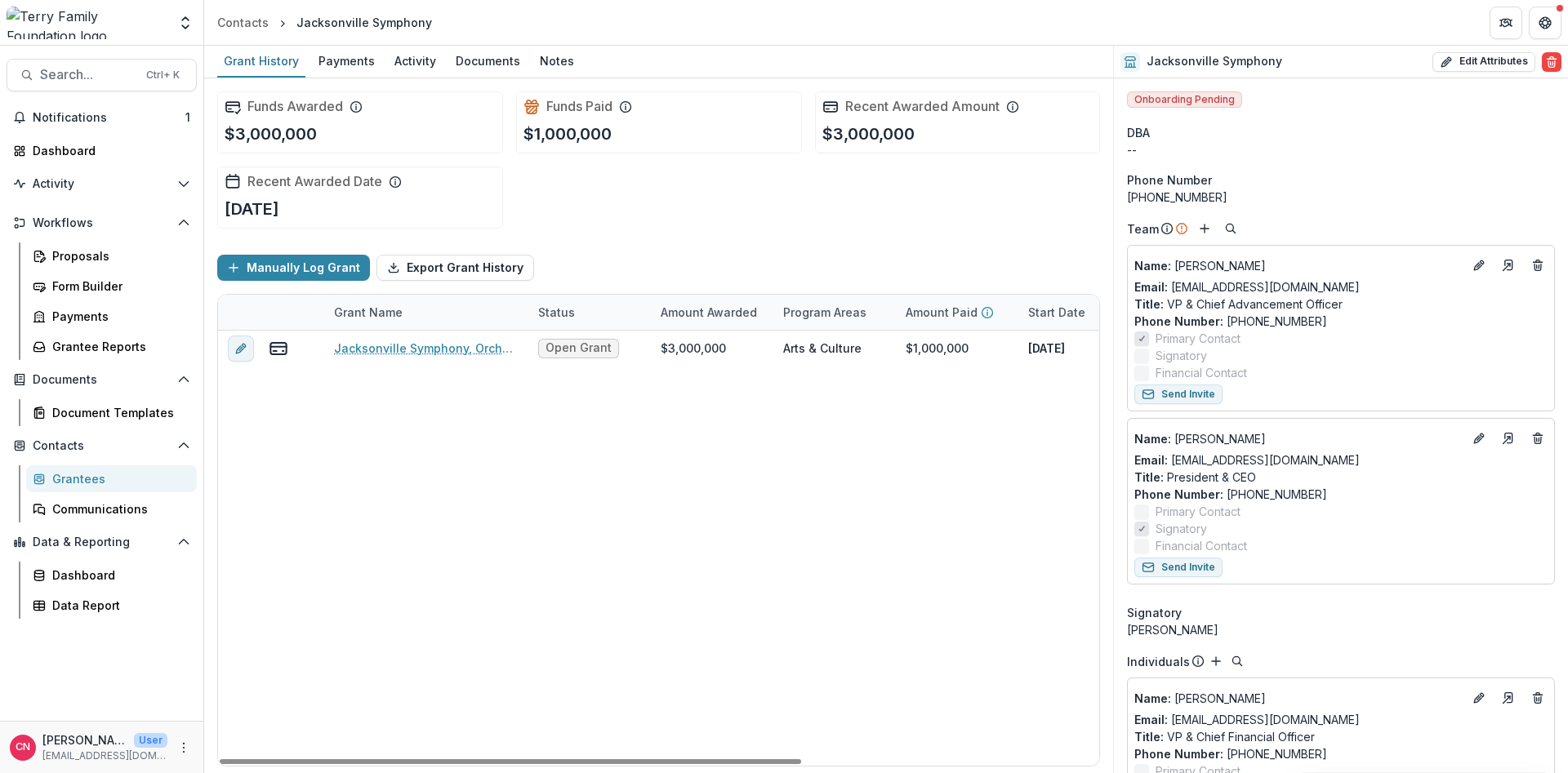
click at [80, 476] on div "Grantees" at bounding box center [118, 478] width 131 height 17
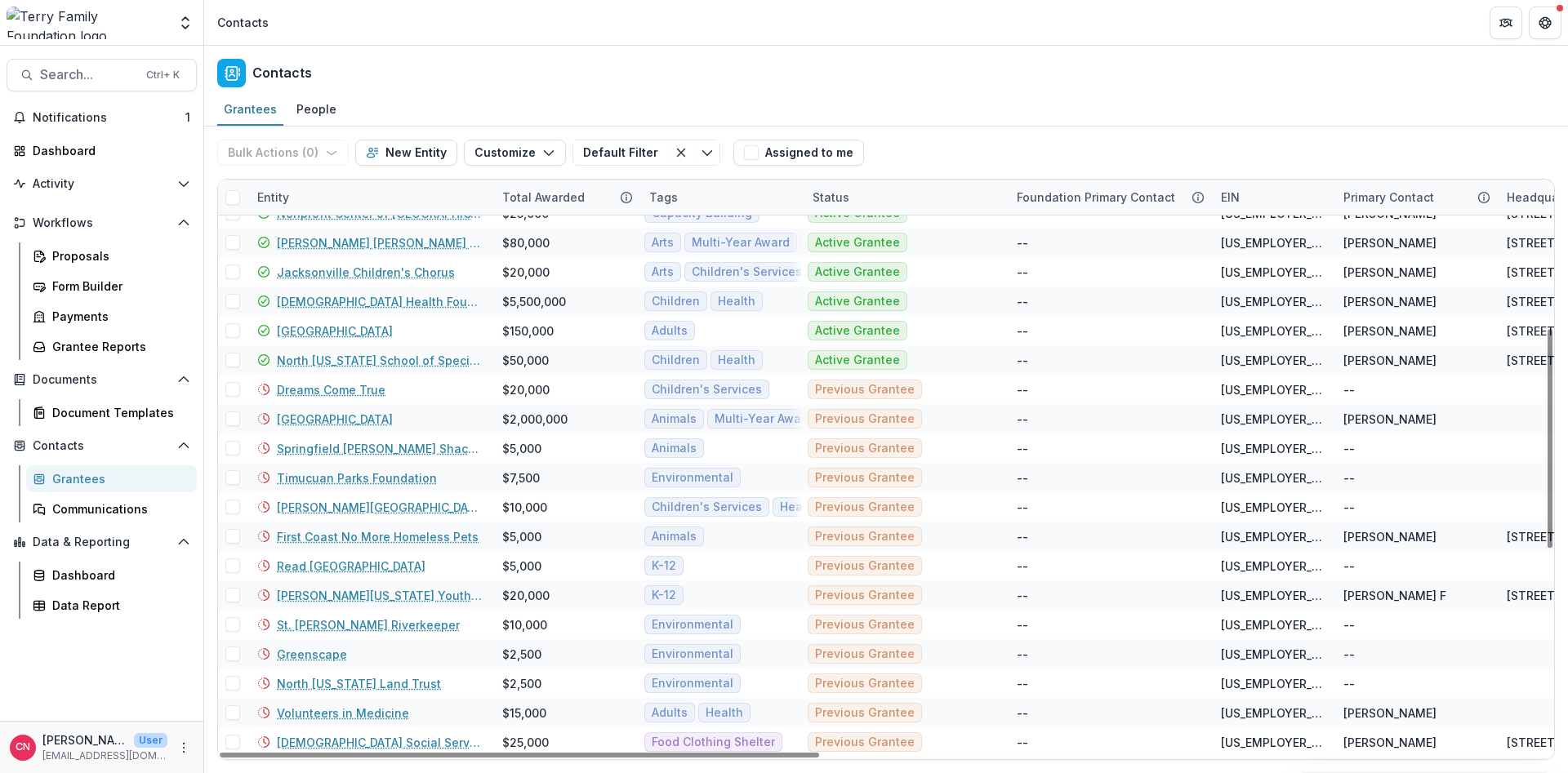
scroll to position [392, 0]
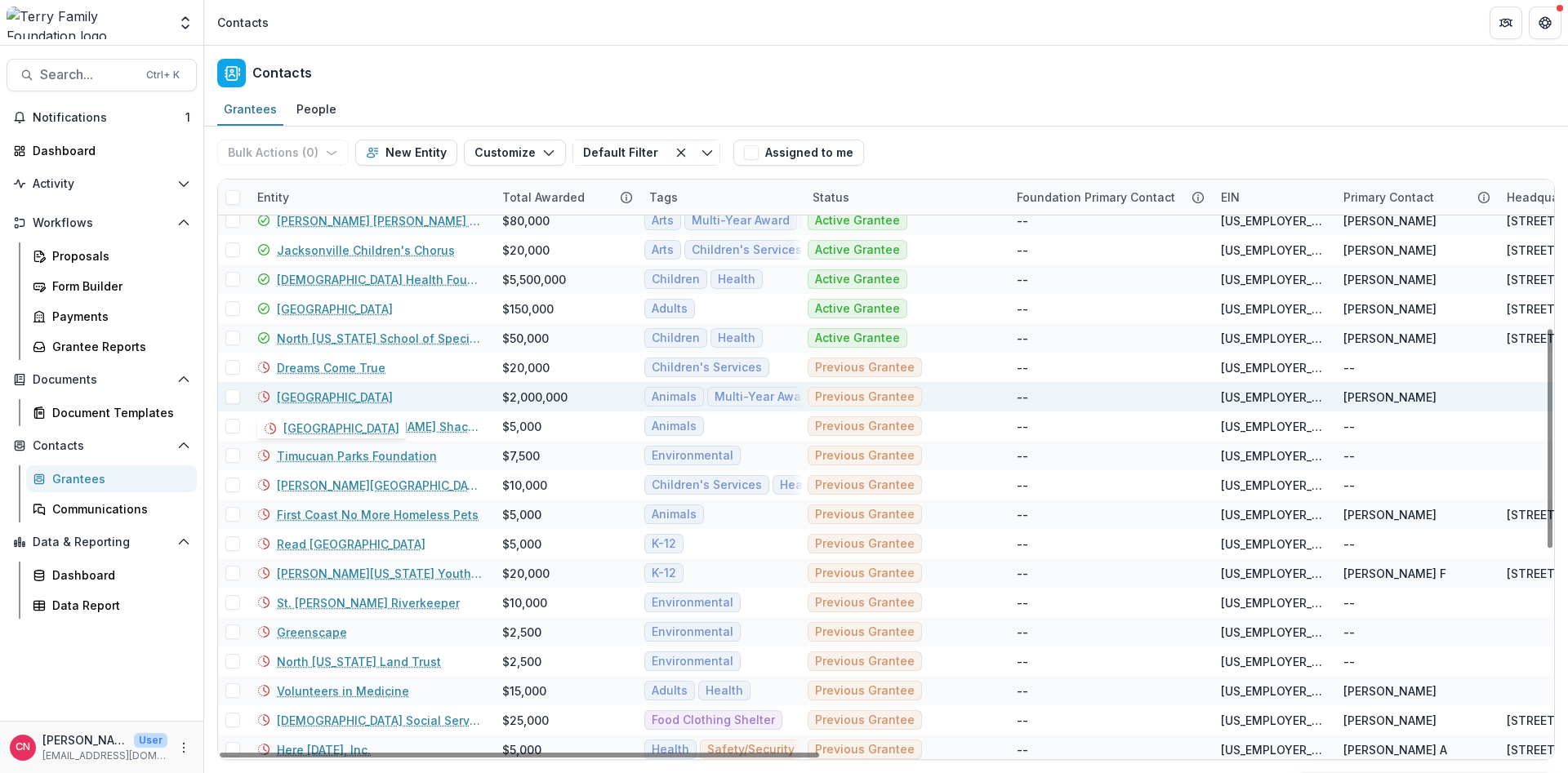
click at [306, 394] on link "[GEOGRAPHIC_DATA]" at bounding box center [335, 397] width 116 height 17
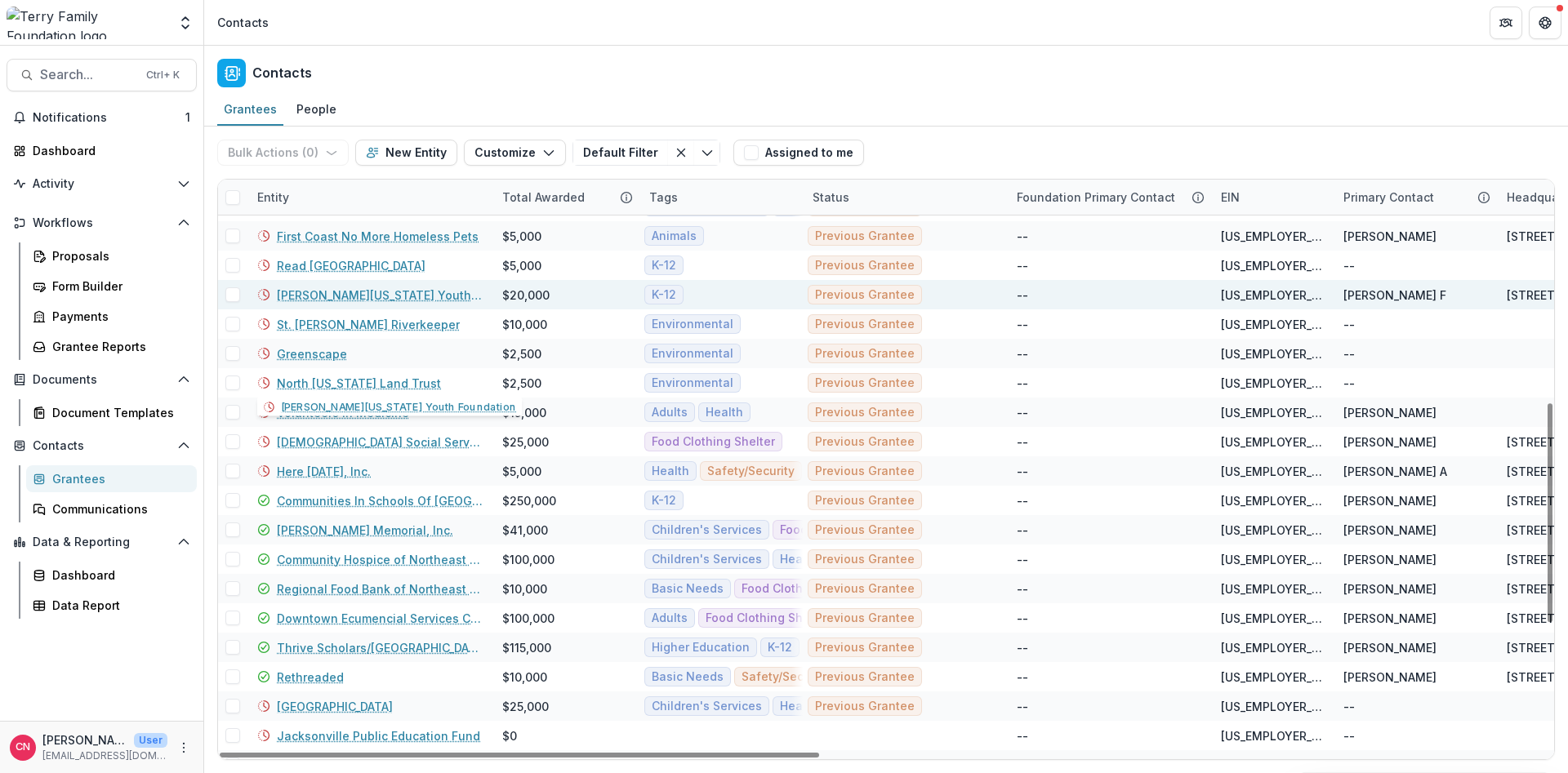
scroll to position [686, 0]
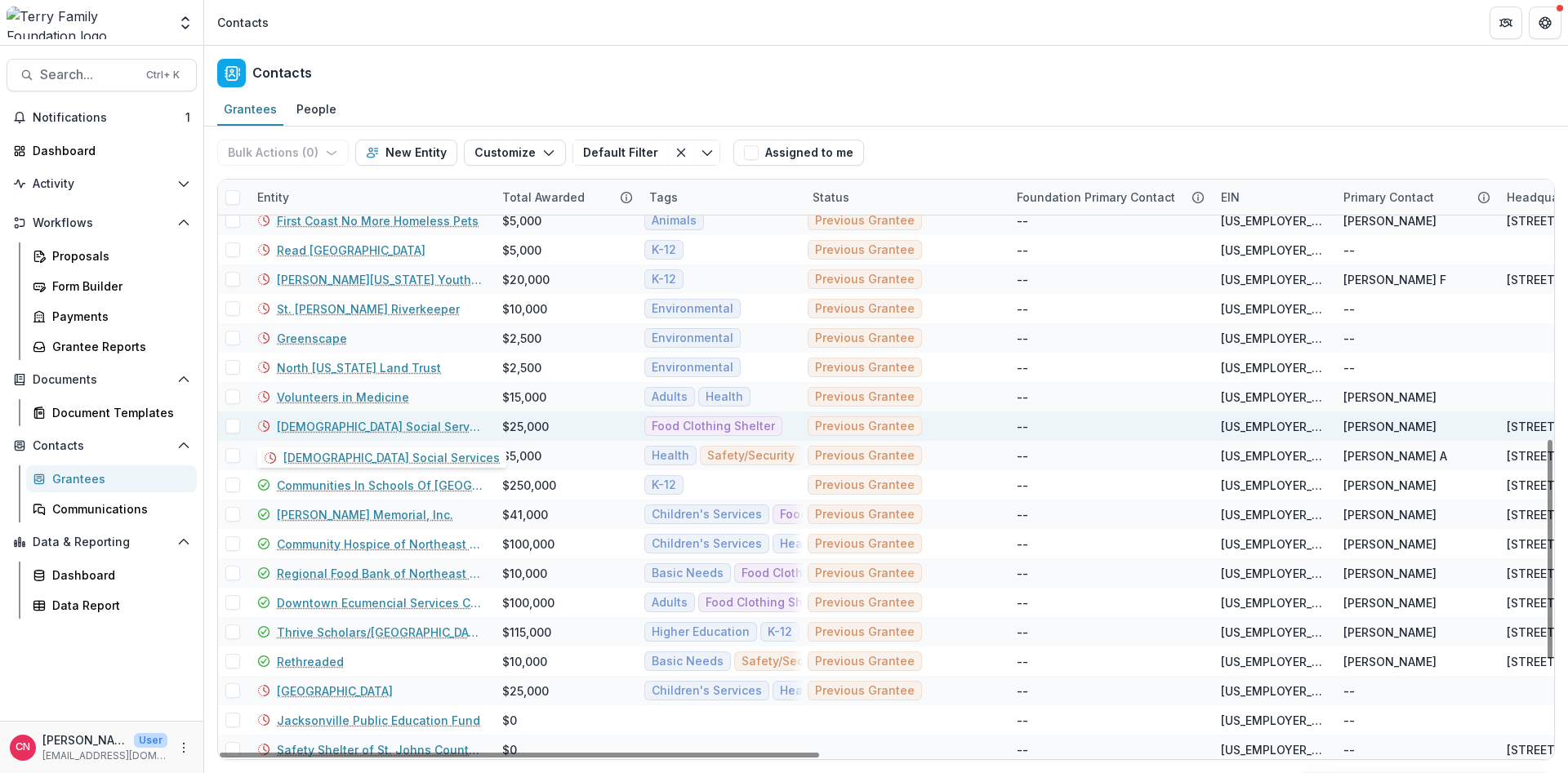
click at [380, 424] on link "[DEMOGRAPHIC_DATA] Social Services" at bounding box center [380, 426] width 206 height 17
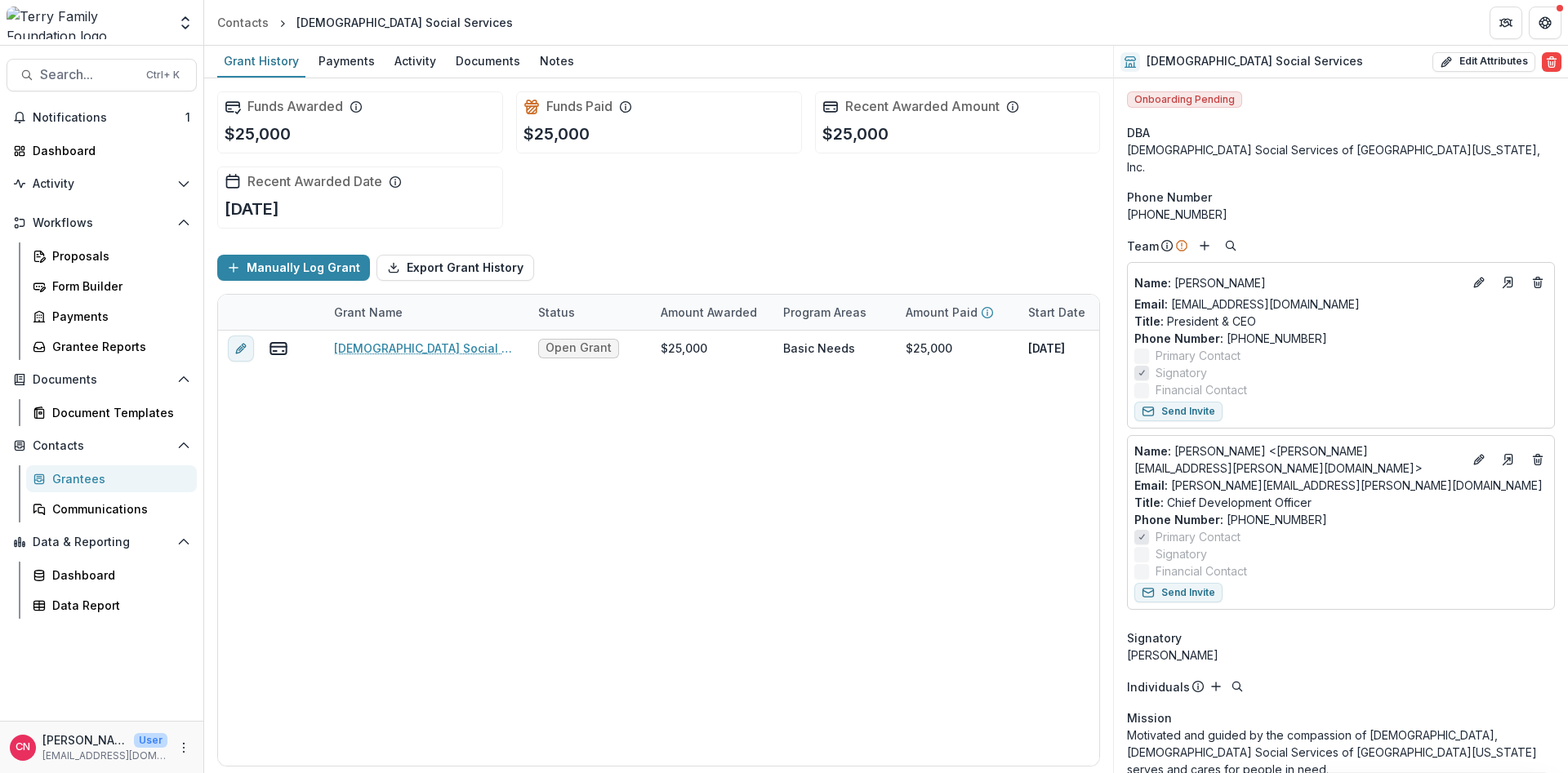
click at [80, 478] on div "Grantees" at bounding box center [118, 478] width 131 height 17
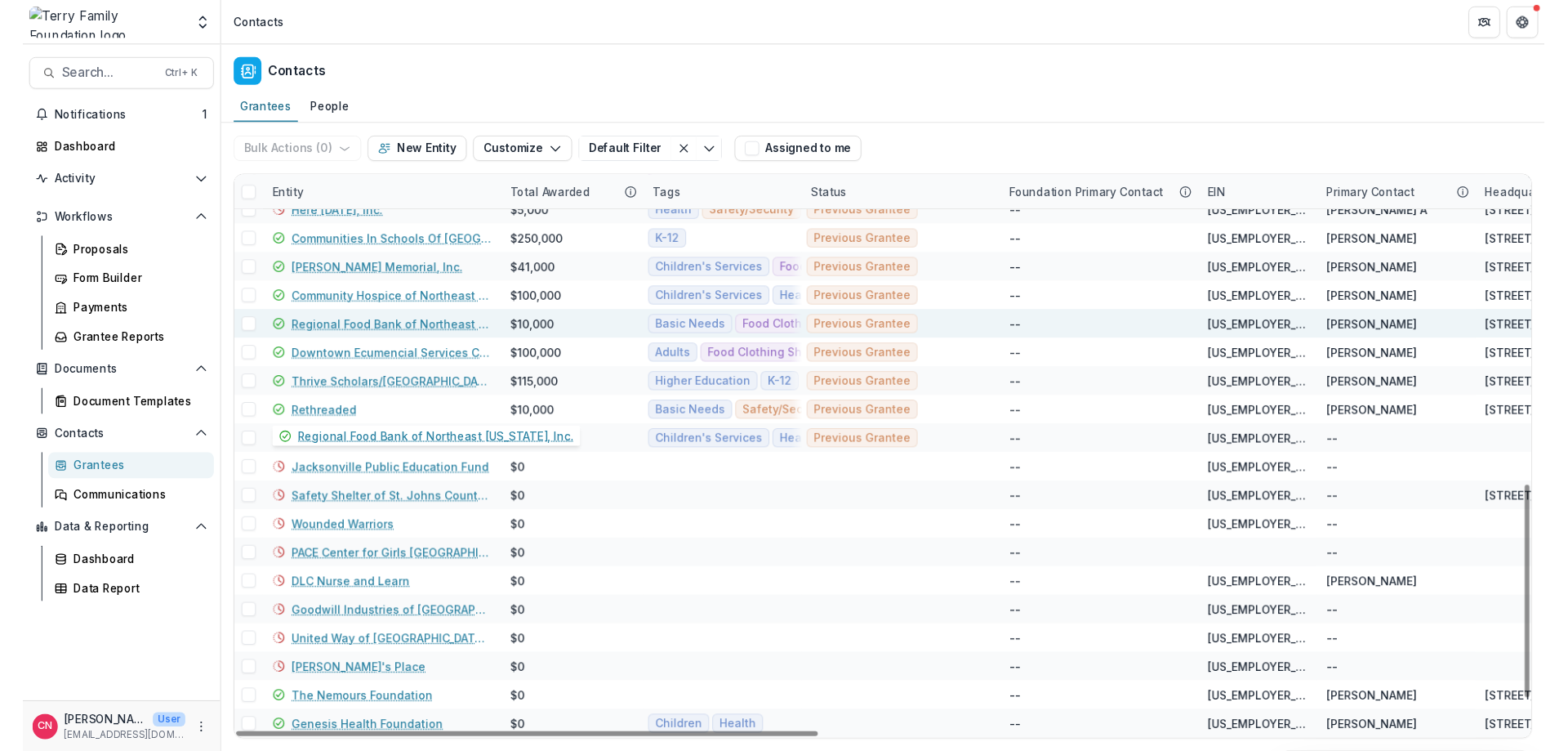
scroll to position [828, 0]
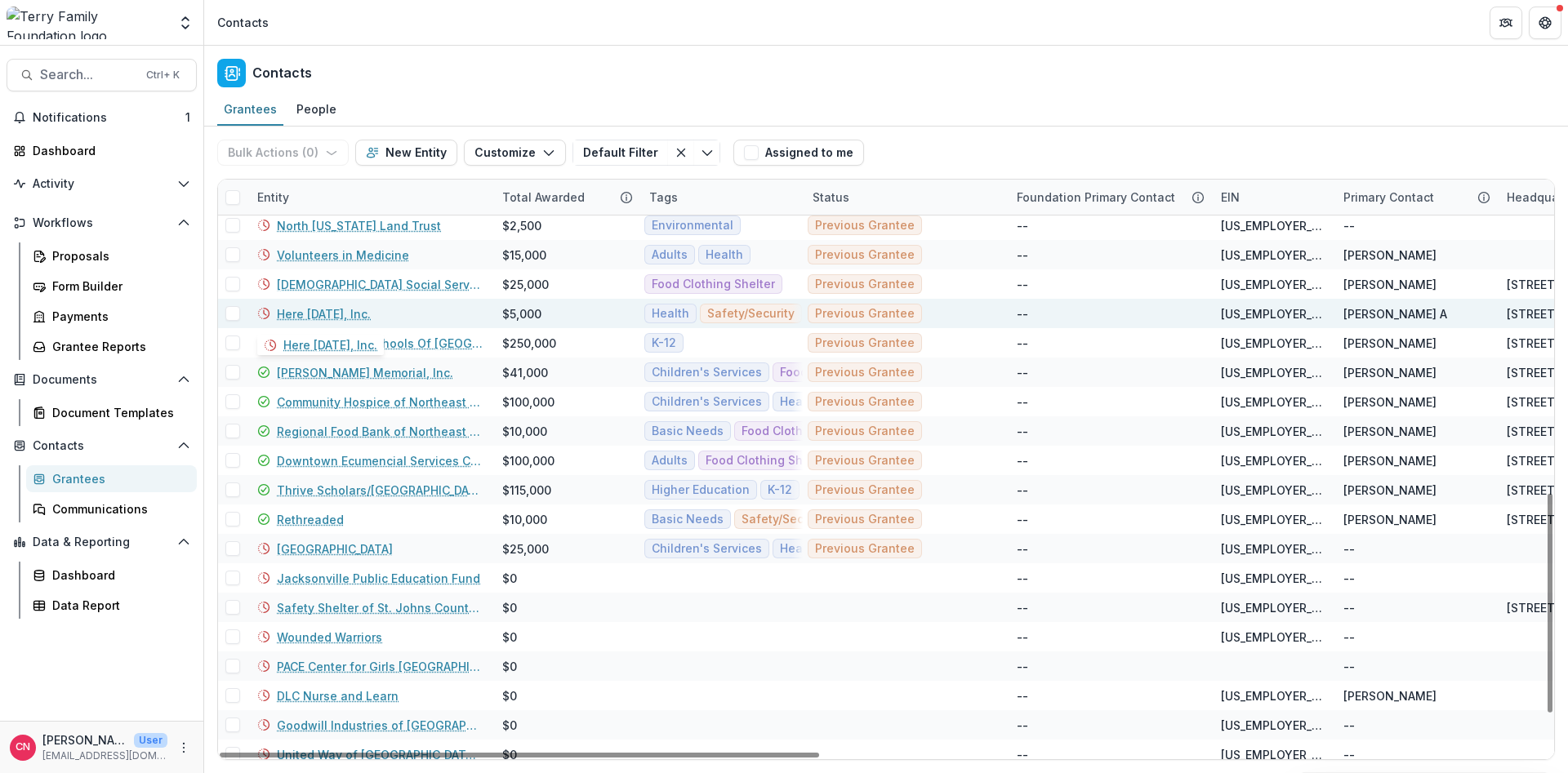
click at [323, 307] on link "Here [DATE], Inc." at bounding box center [323, 314] width 94 height 17
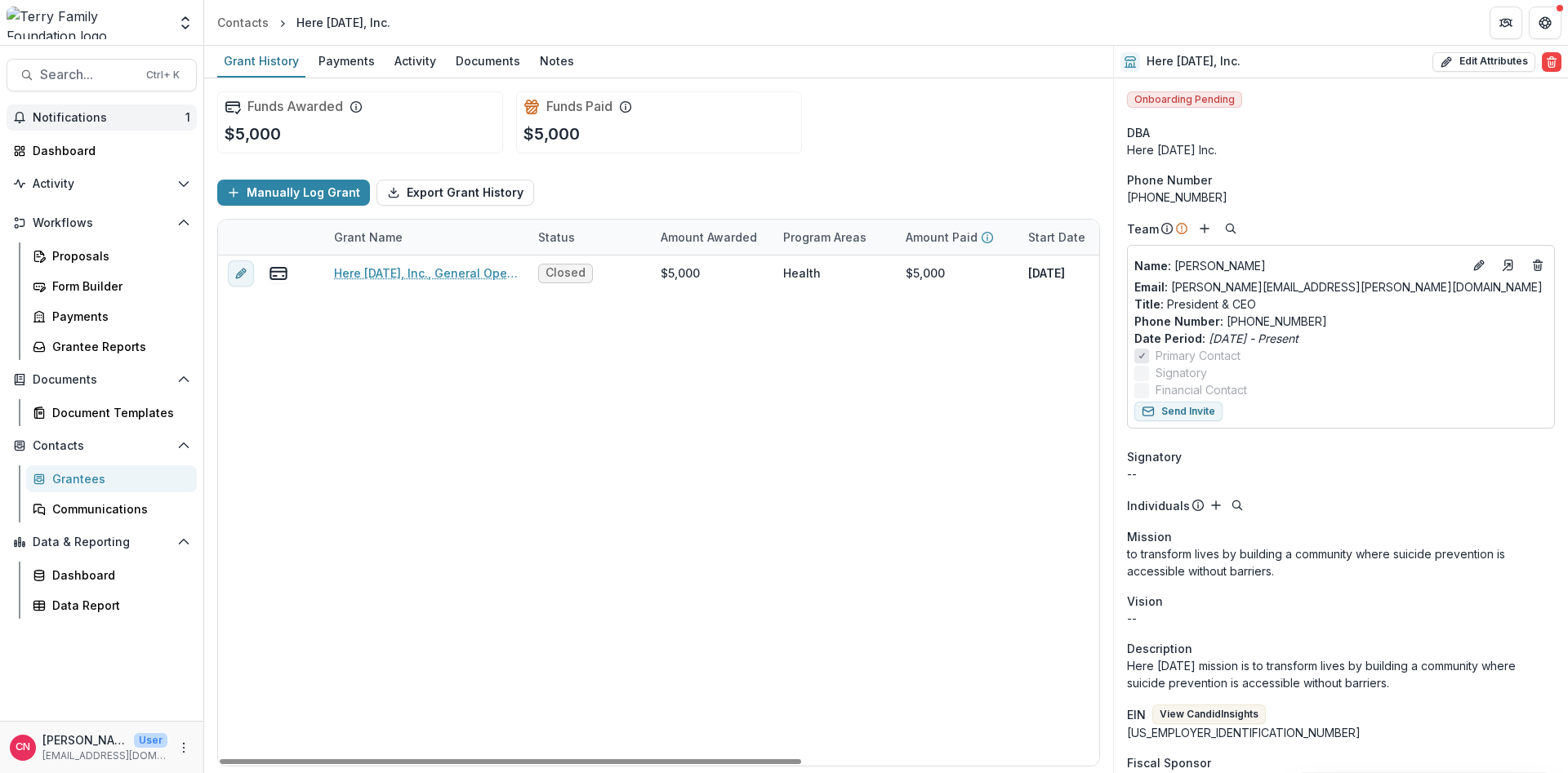
click at [38, 110] on button "Notifications 1" at bounding box center [101, 117] width 190 height 26
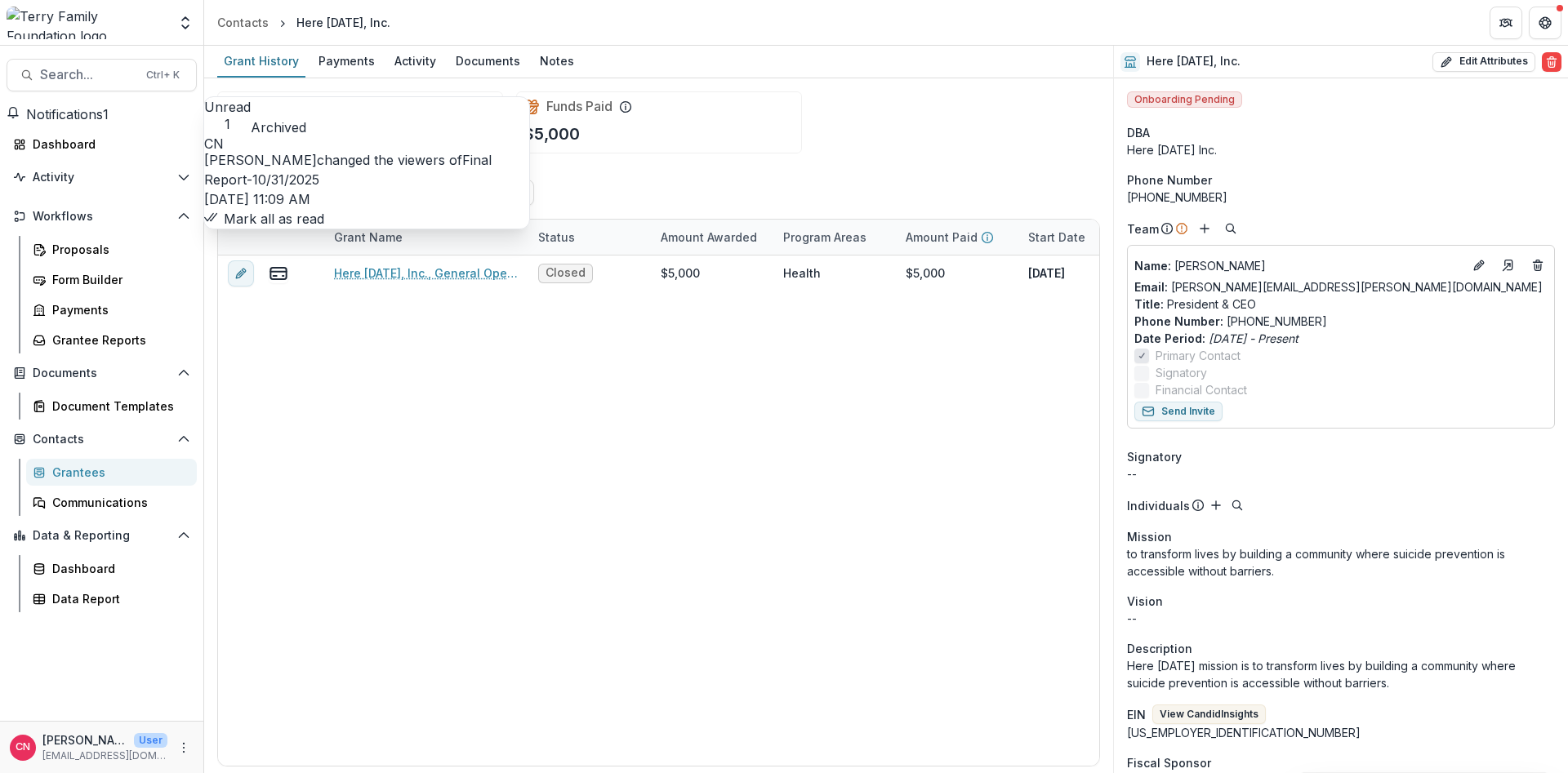
click at [324, 228] on button "Mark all as read" at bounding box center [264, 219] width 120 height 20
